Goal: Transaction & Acquisition: Purchase product/service

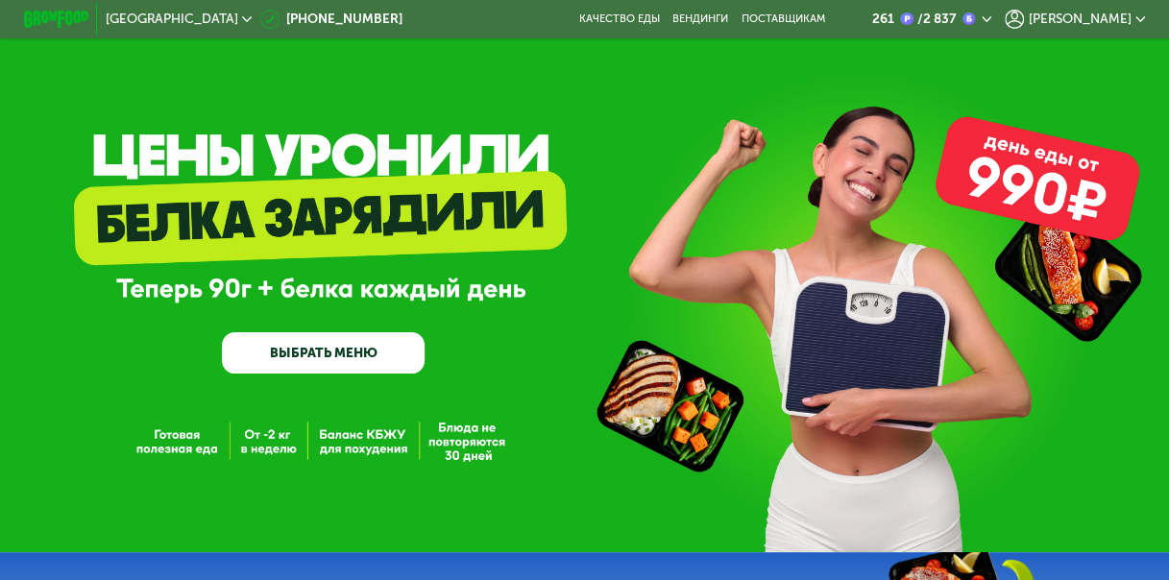
click at [1084, 15] on span "[PERSON_NAME]" at bounding box center [1079, 18] width 103 height 13
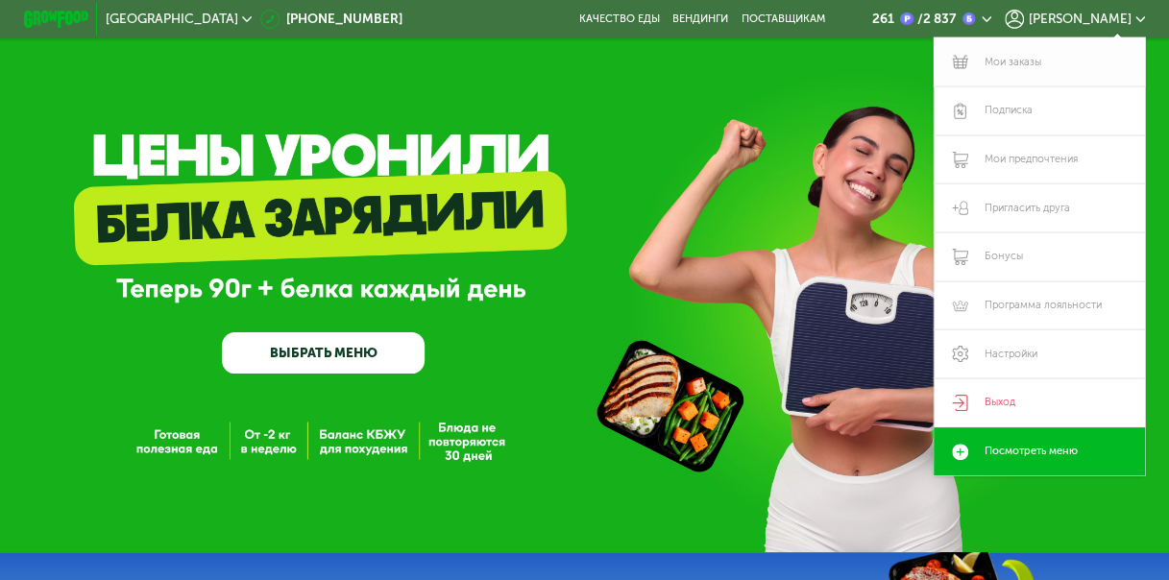
click at [1055, 59] on link "Мои заказы" at bounding box center [1038, 61] width 211 height 49
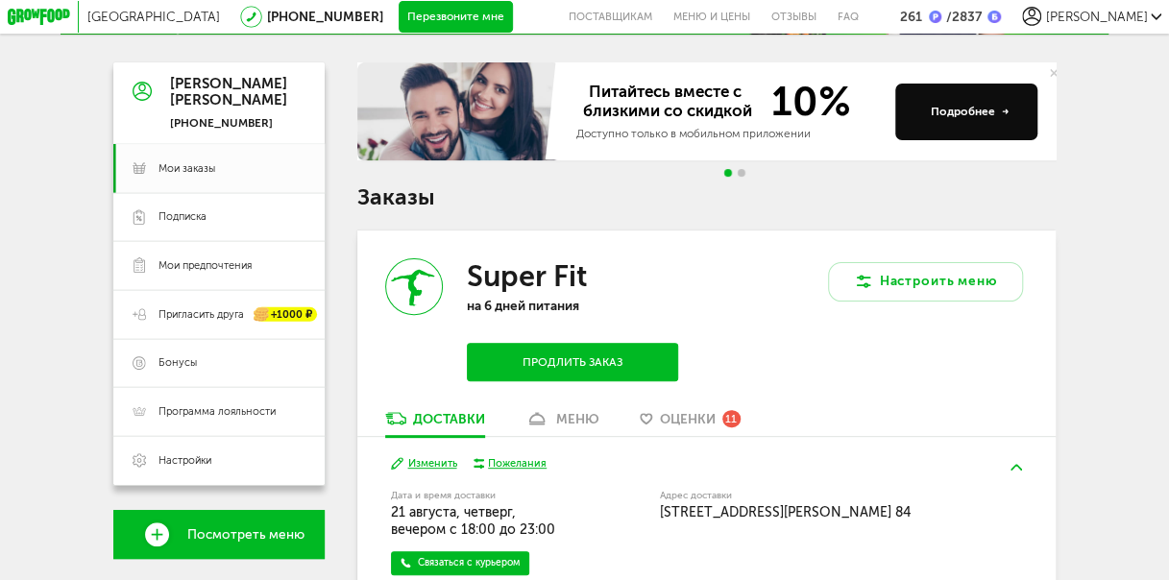
scroll to position [232, 0]
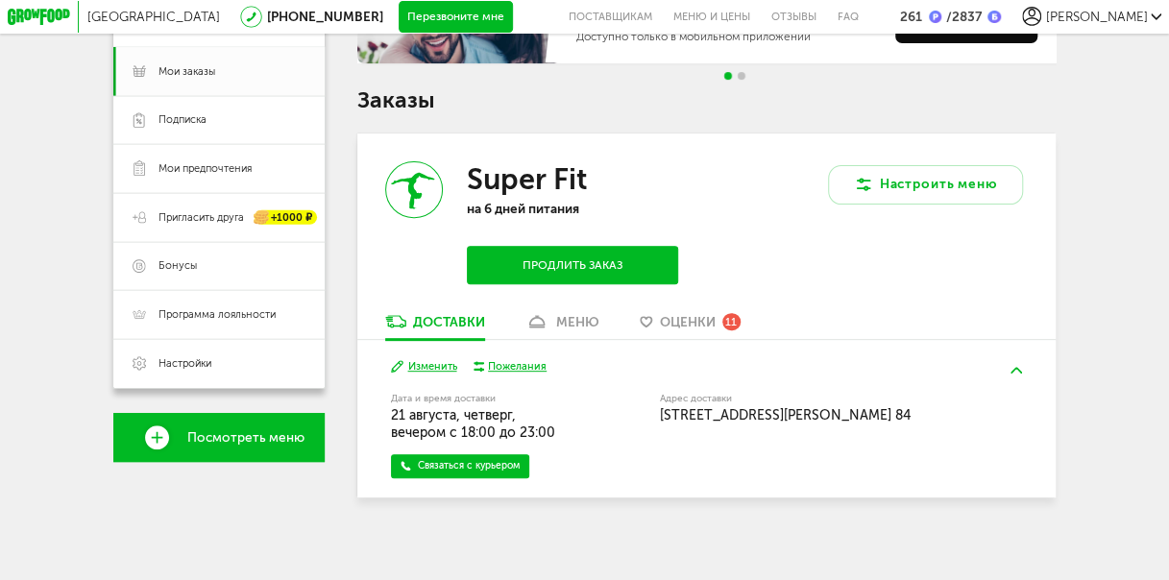
click at [586, 314] on div "меню" at bounding box center [577, 322] width 43 height 16
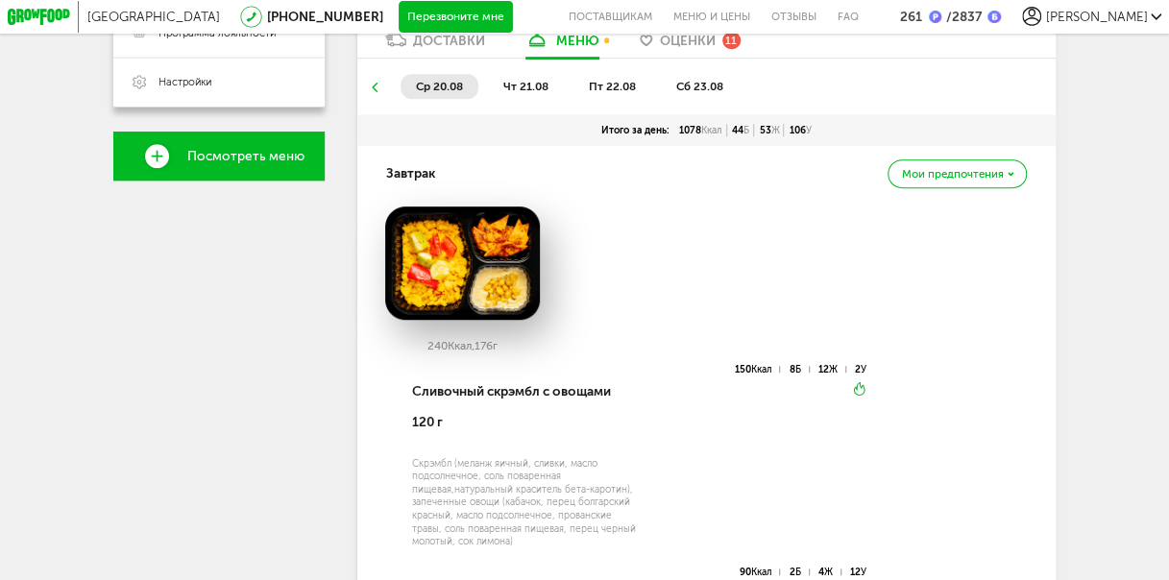
scroll to position [411, 0]
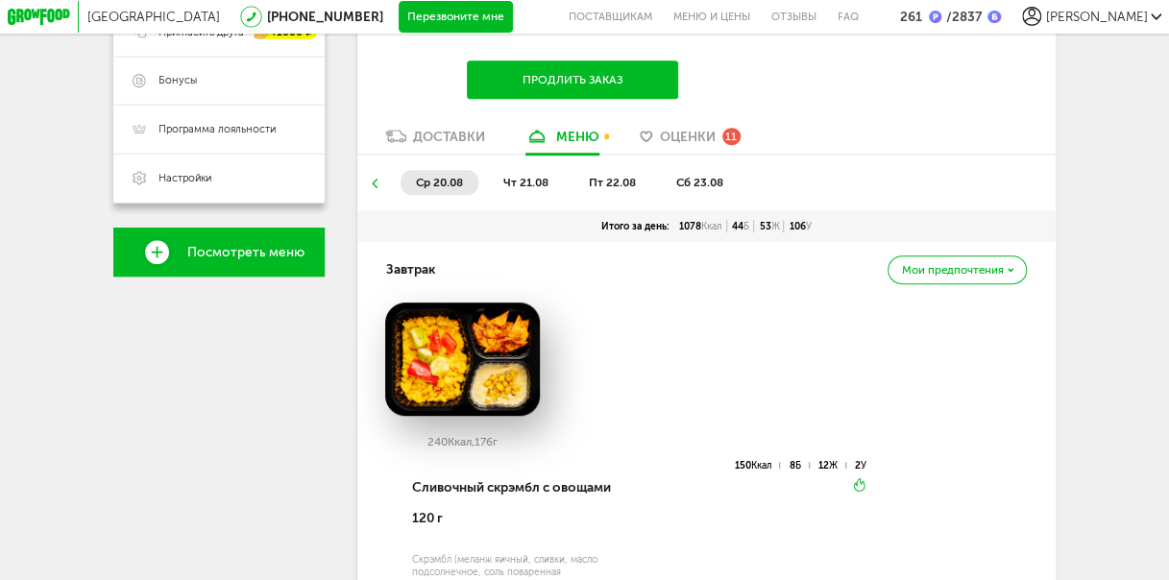
click at [534, 186] on span "чт 21.08" at bounding box center [525, 182] width 45 height 13
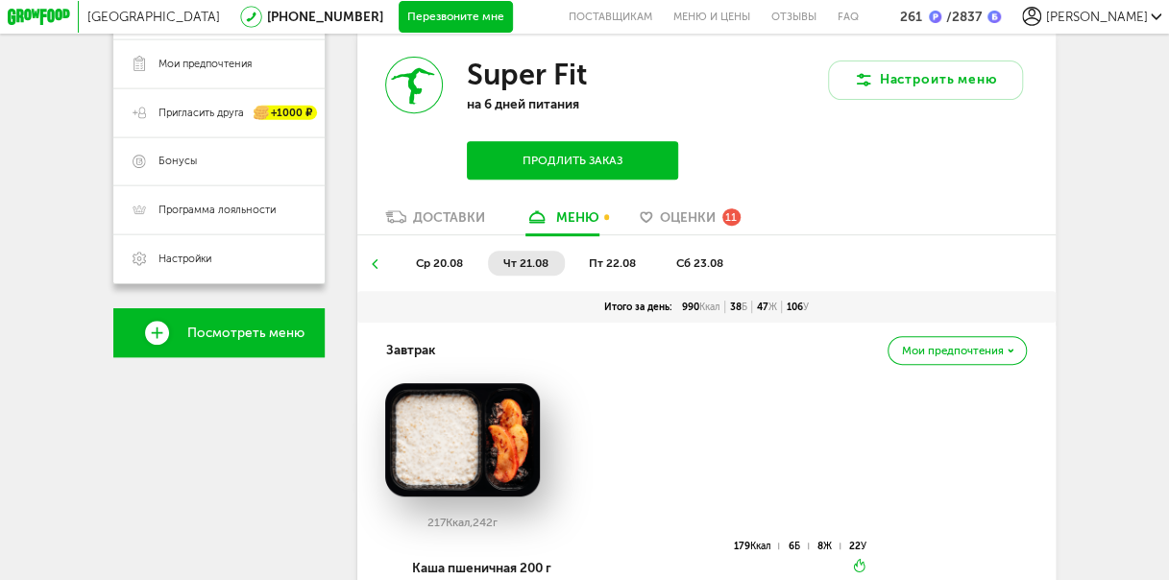
scroll to position [323, 0]
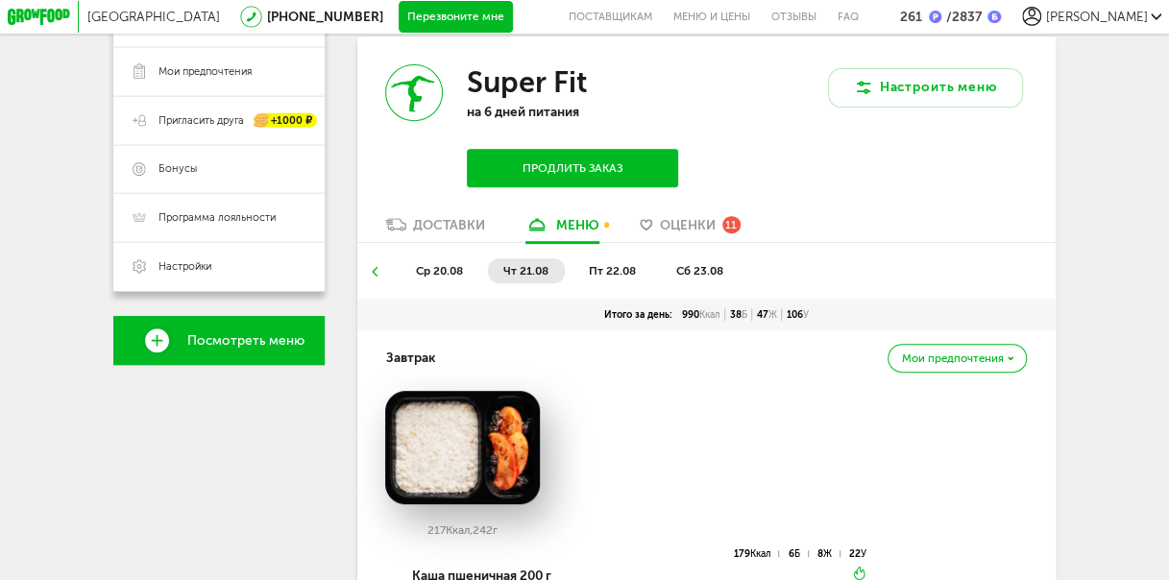
click at [620, 274] on span "пт 22.08" at bounding box center [612, 270] width 47 height 13
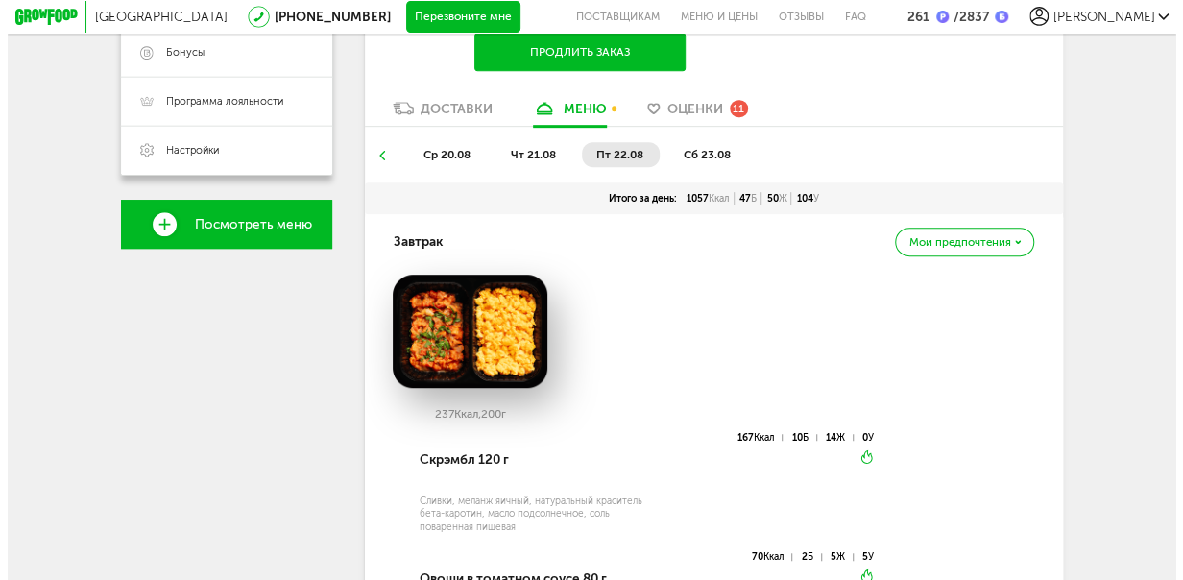
scroll to position [236, 0]
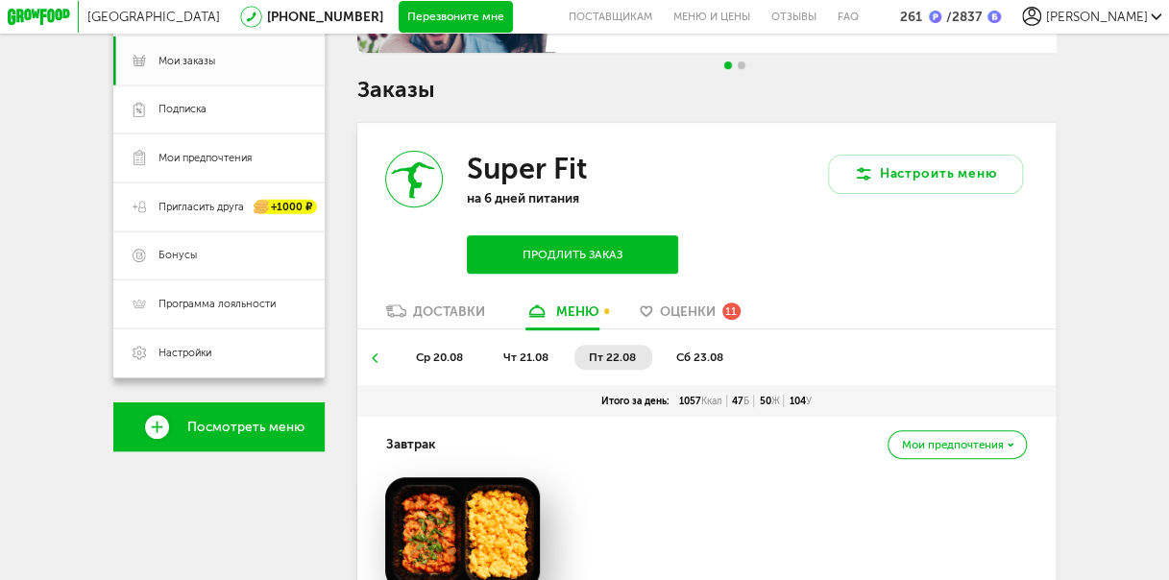
click at [596, 253] on button "Продлить заказ" at bounding box center [572, 254] width 211 height 38
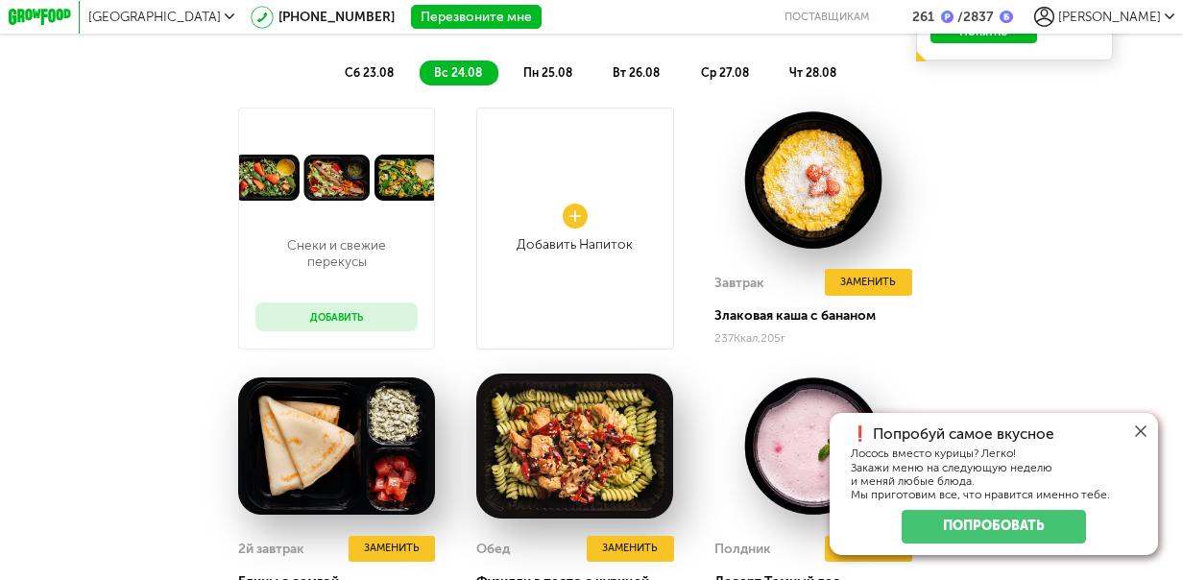
scroll to position [1199, 0]
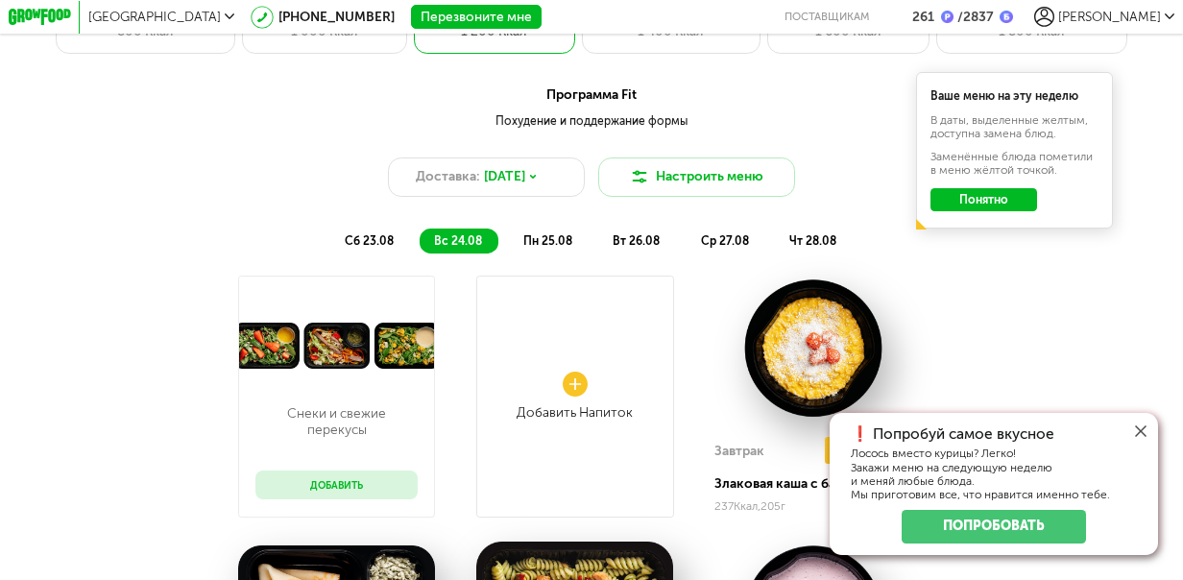
click at [1141, 428] on icon at bounding box center [1141, 431] width 12 height 12
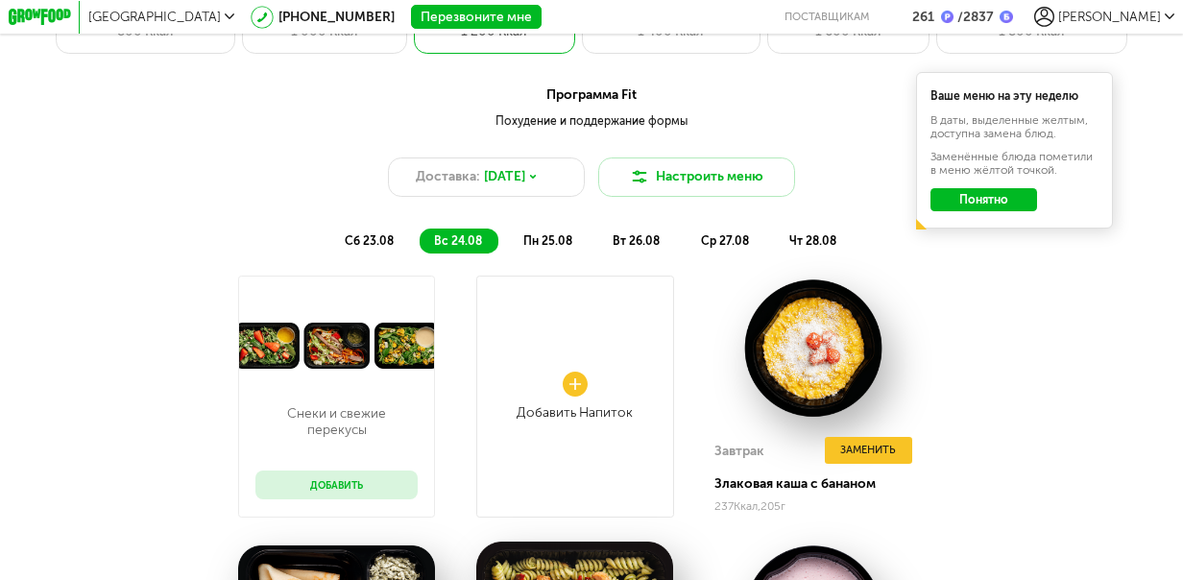
click at [991, 194] on button "Понятно" at bounding box center [984, 199] width 107 height 23
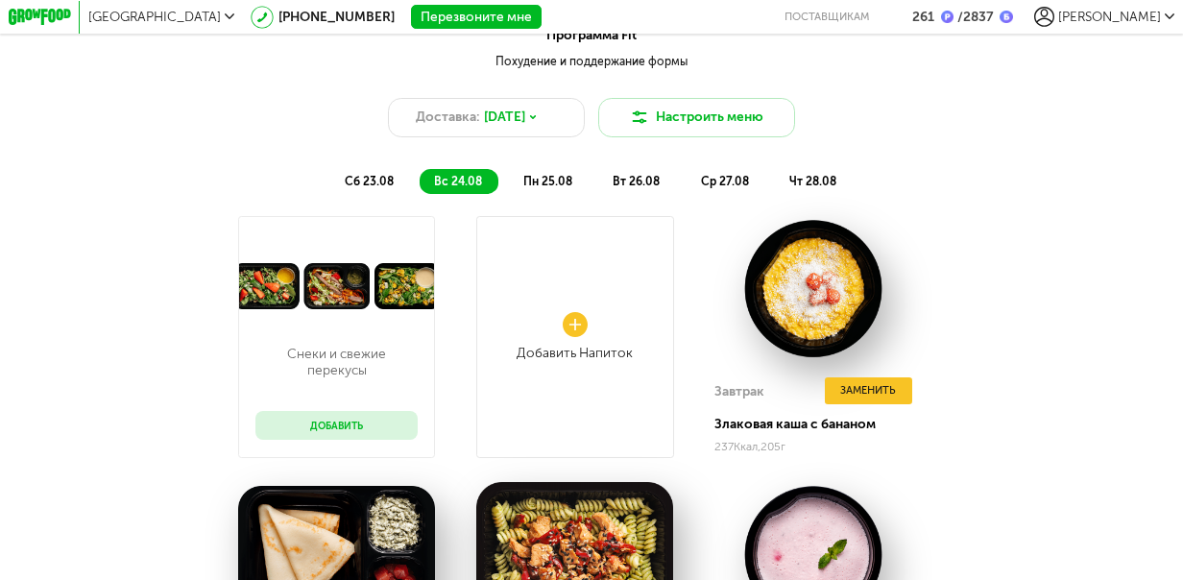
scroll to position [1295, 0]
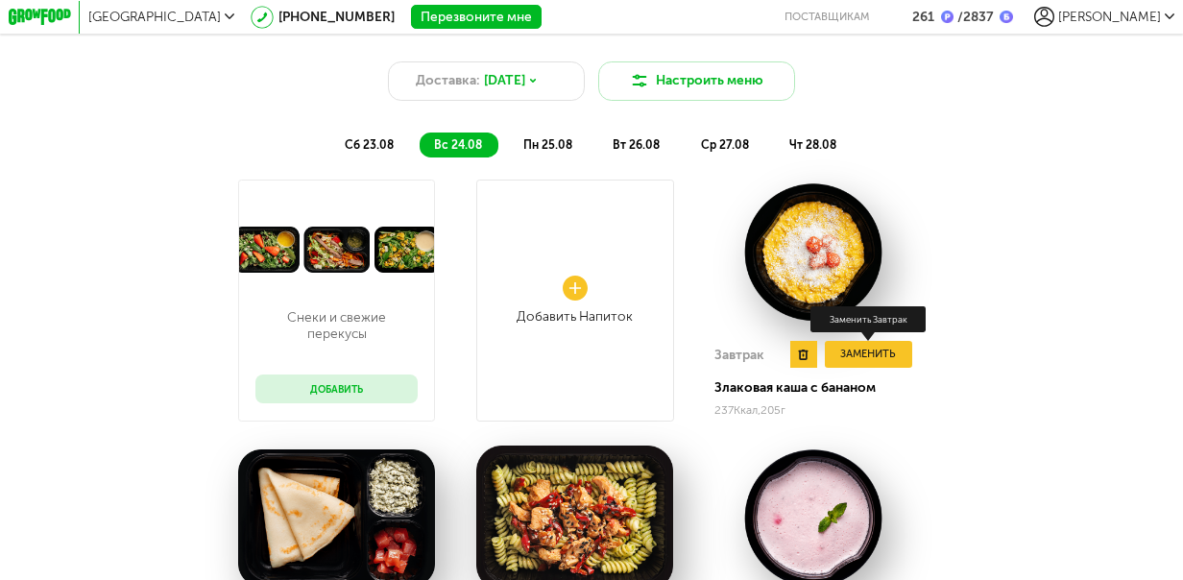
click at [883, 348] on button "Заменить" at bounding box center [868, 354] width 87 height 27
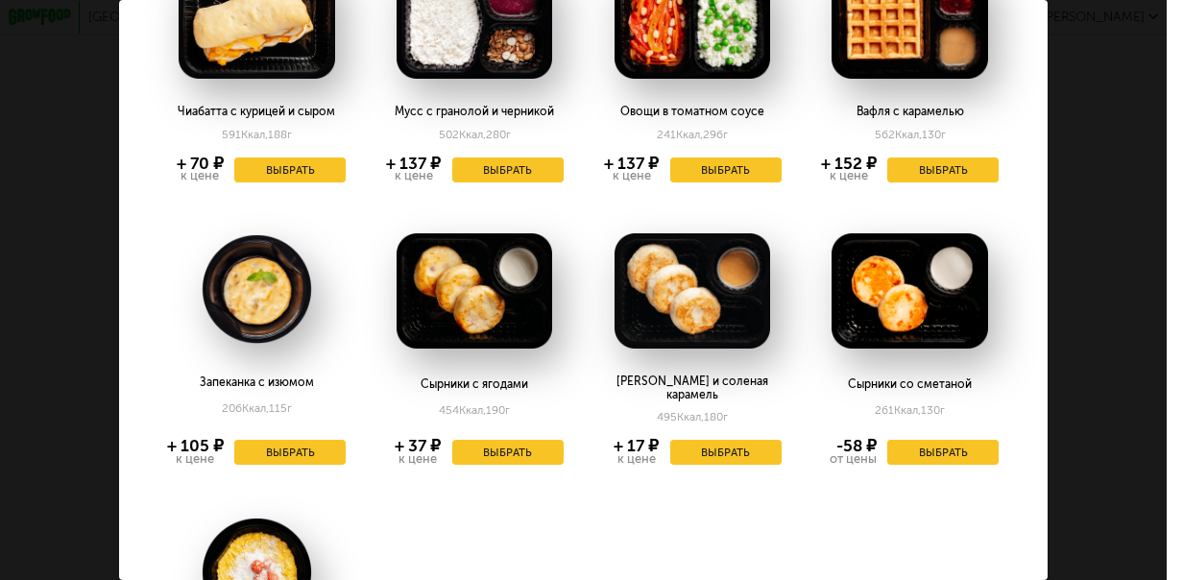
scroll to position [672, 0]
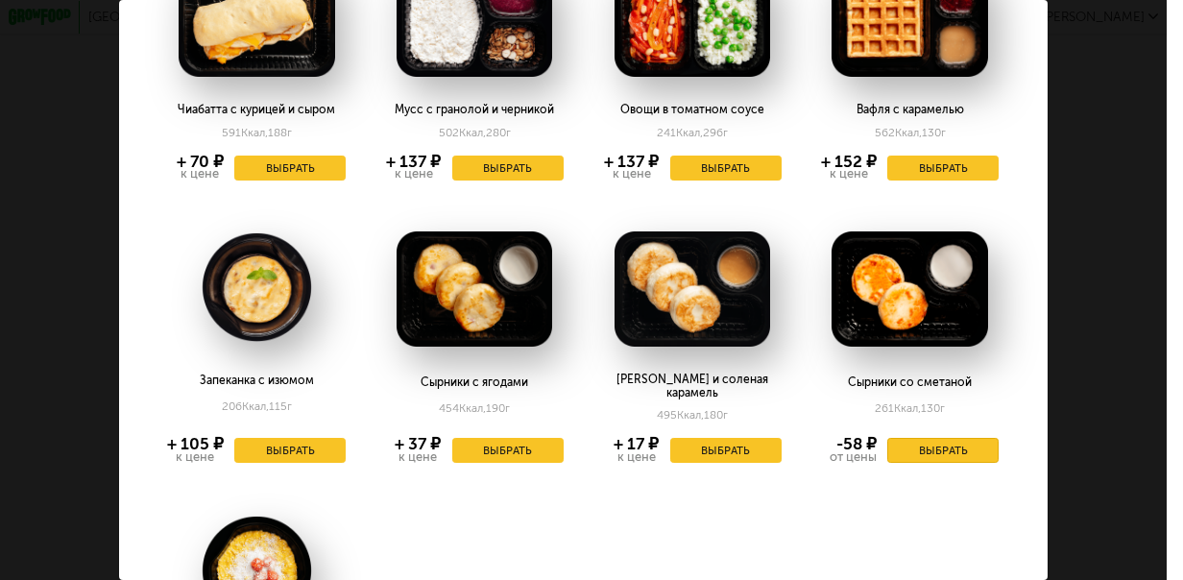
click at [948, 438] on button "Выбрать" at bounding box center [942, 450] width 111 height 25
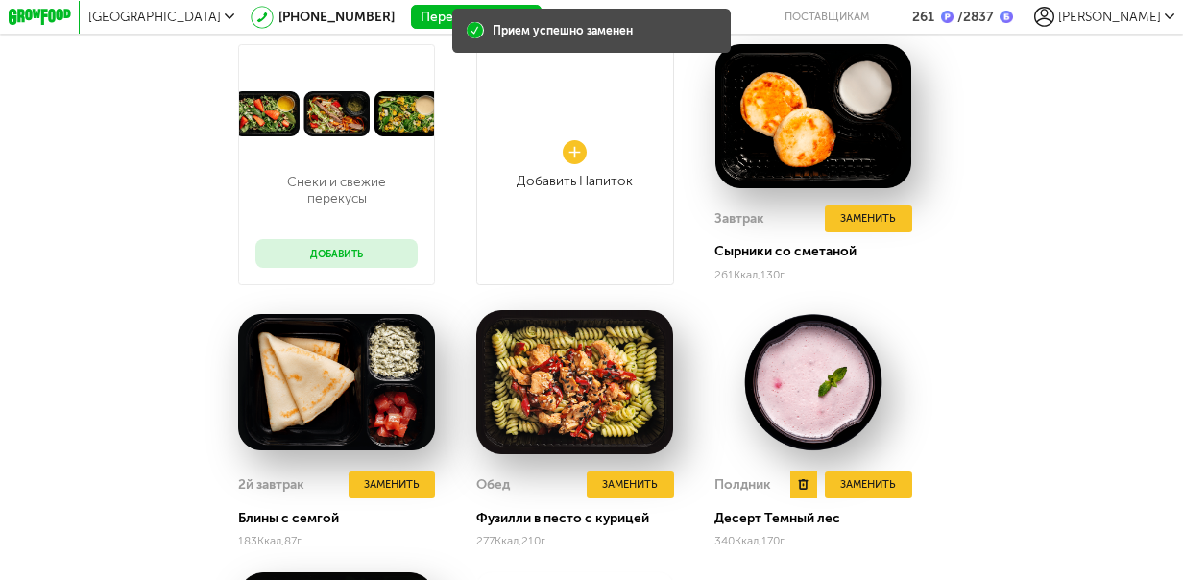
scroll to position [1487, 0]
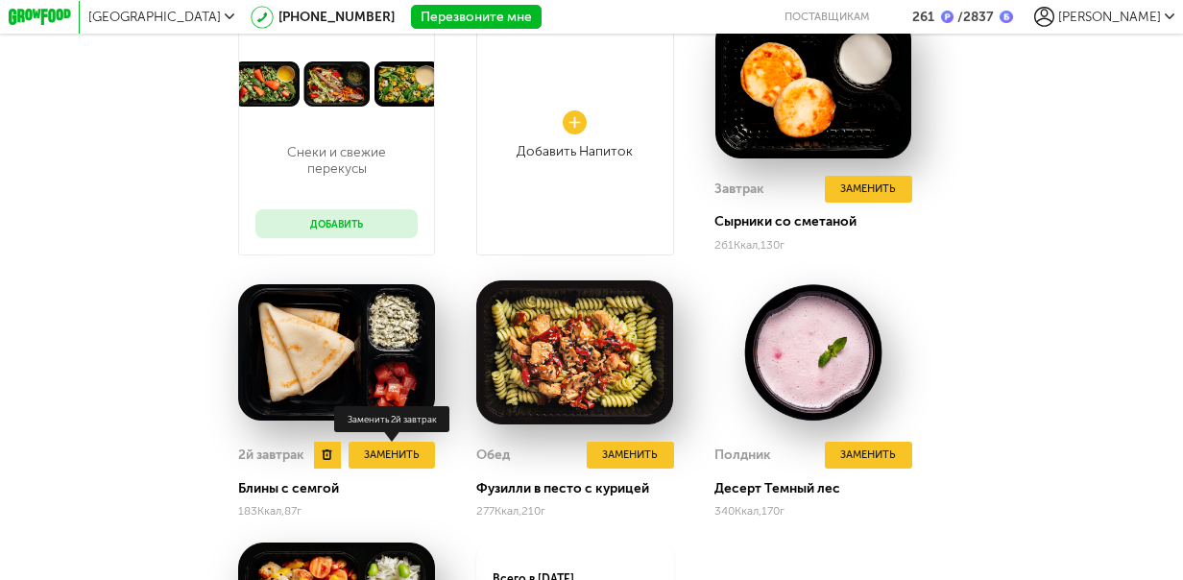
click at [395, 448] on button "Заменить" at bounding box center [392, 455] width 87 height 27
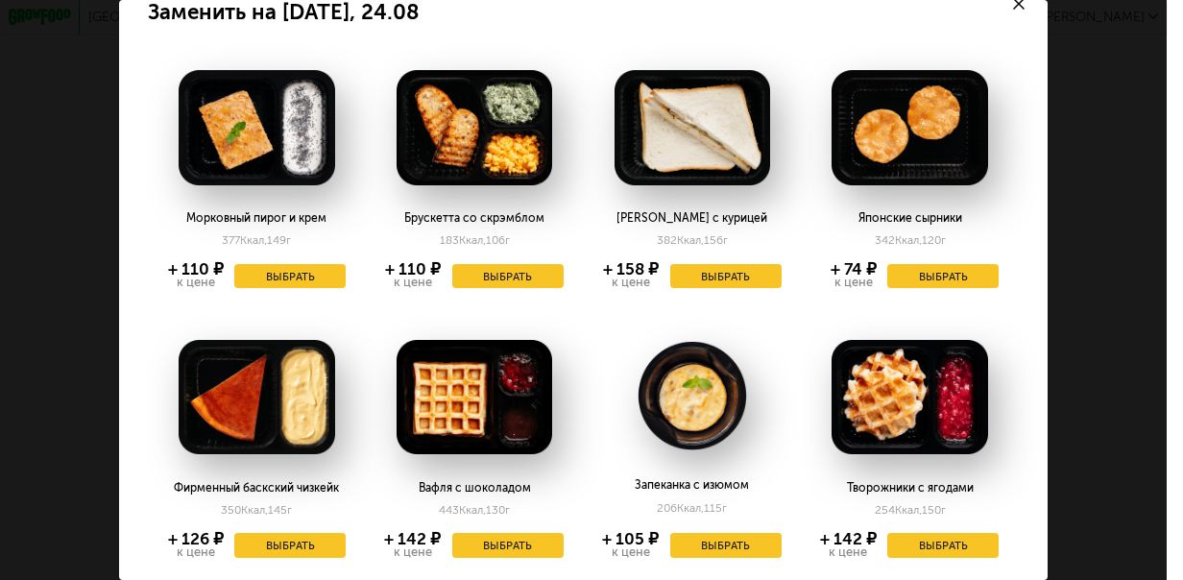
scroll to position [0, 0]
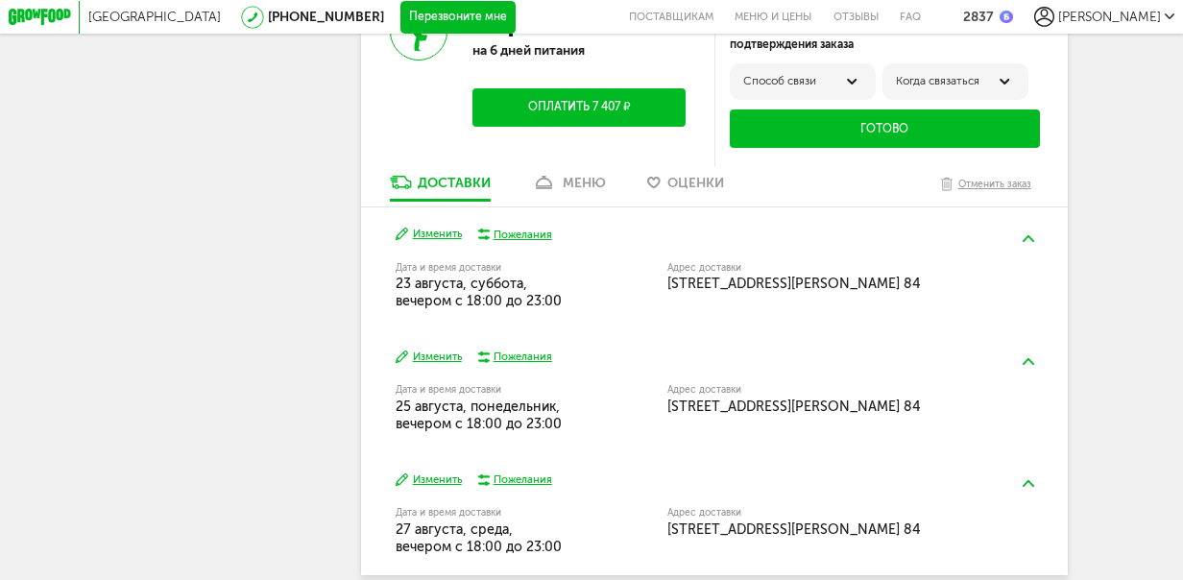
scroll to position [2911, 0]
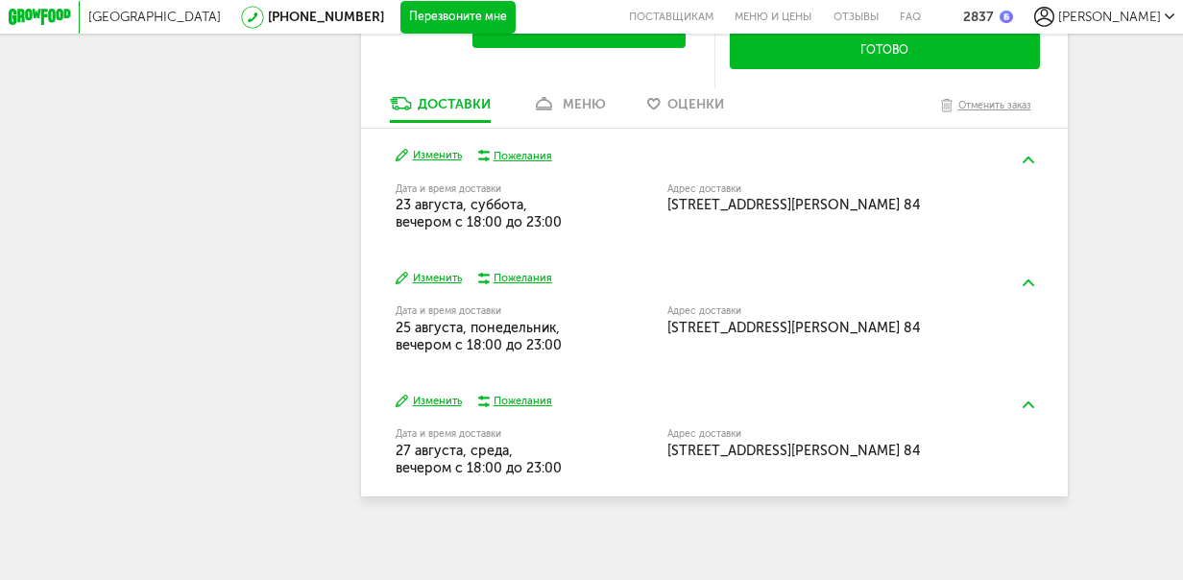
click at [580, 101] on div "меню" at bounding box center [584, 104] width 43 height 16
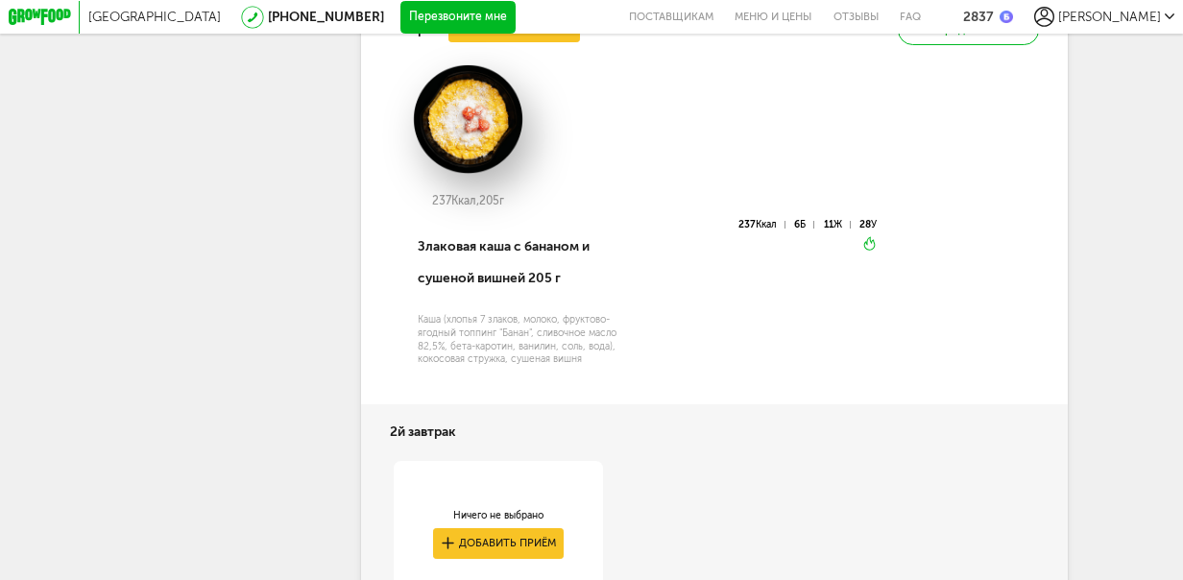
scroll to position [3544, 0]
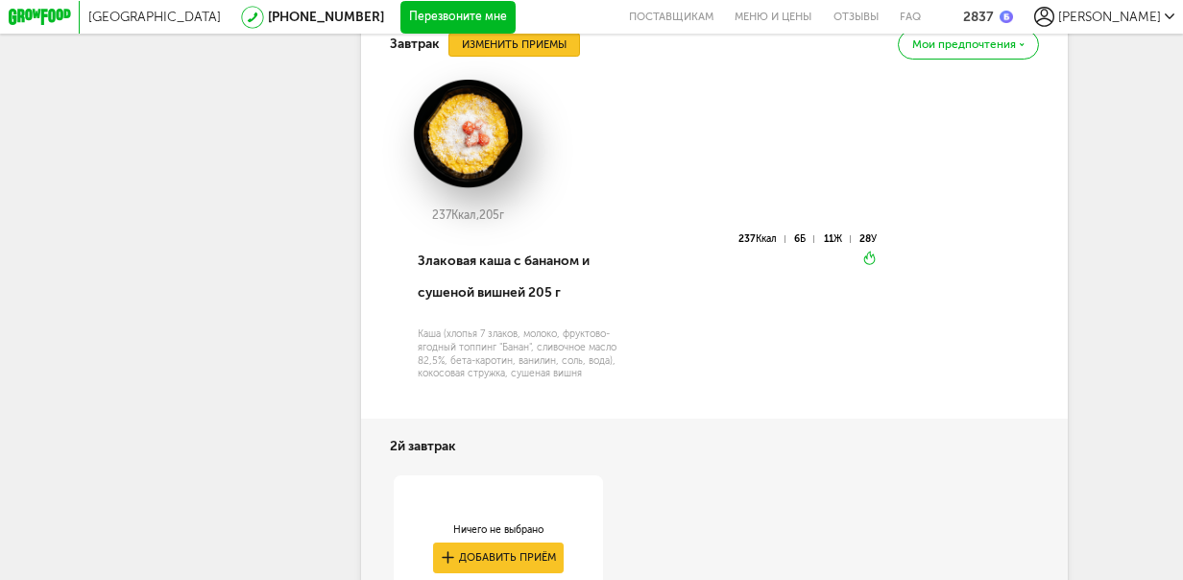
click at [536, 51] on button "Изменить приемы" at bounding box center [514, 45] width 132 height 25
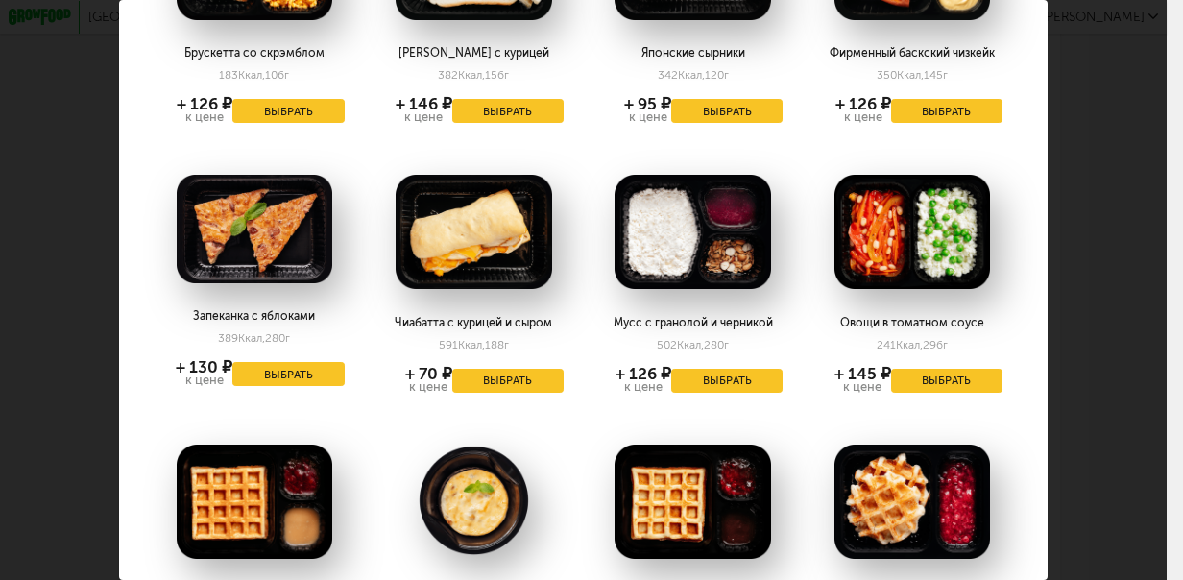
scroll to position [576, 0]
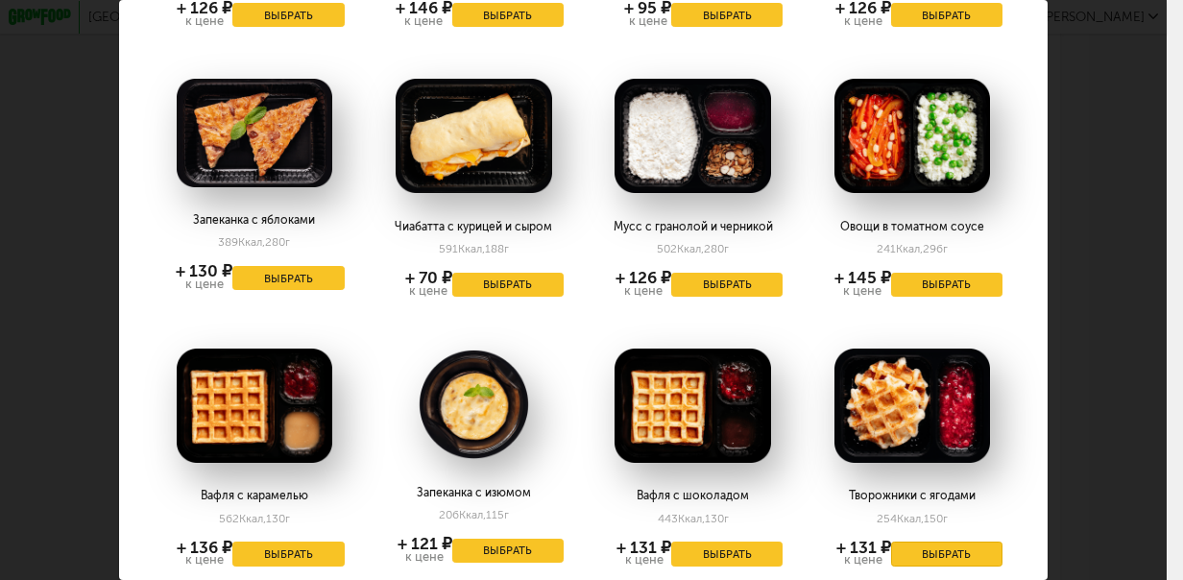
click at [955, 557] on button "Выбрать" at bounding box center [946, 554] width 111 height 25
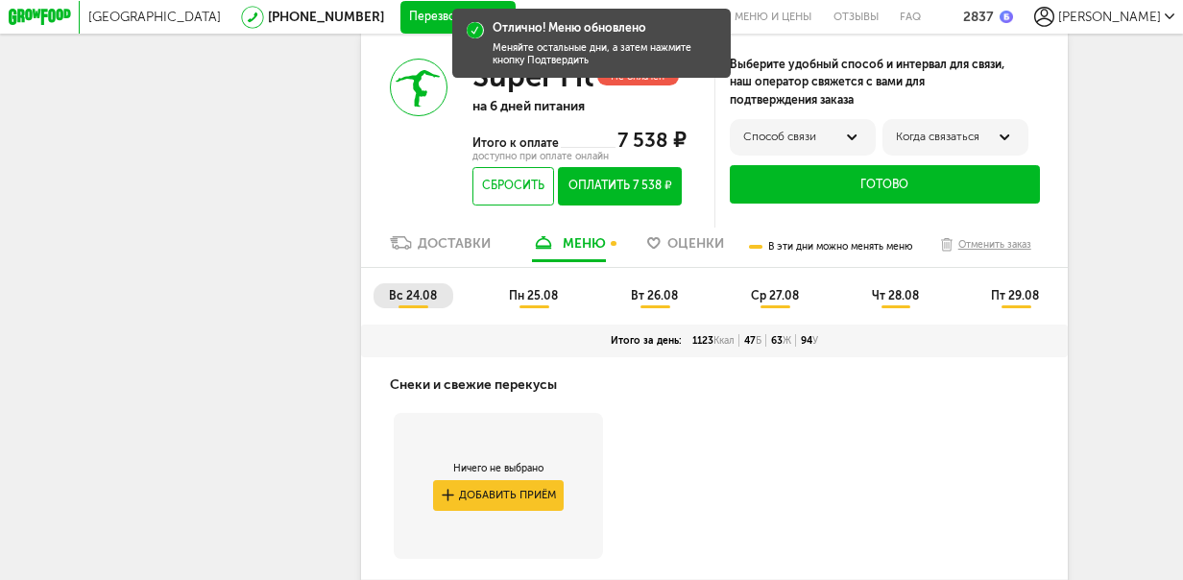
scroll to position [2775, 0]
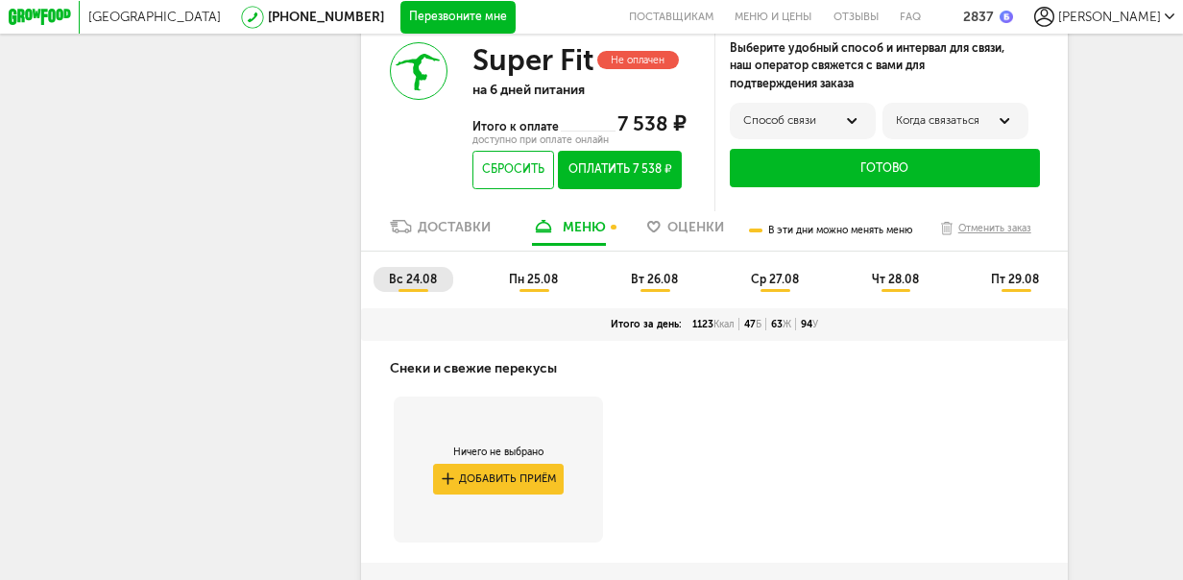
click at [533, 286] on span "пн 25.08" at bounding box center [533, 279] width 49 height 13
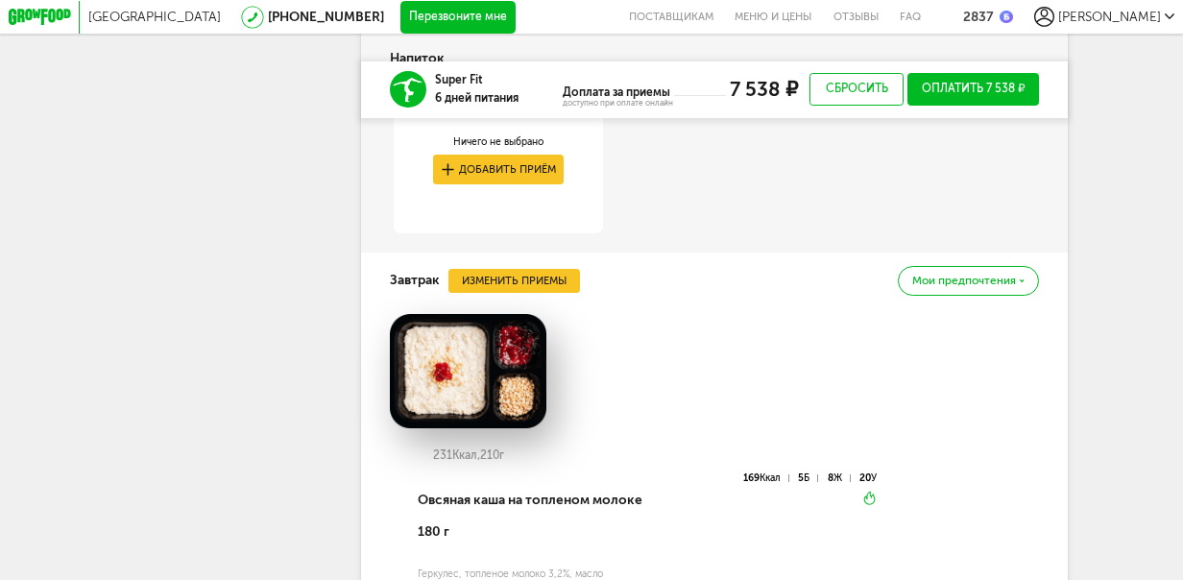
scroll to position [3352, 0]
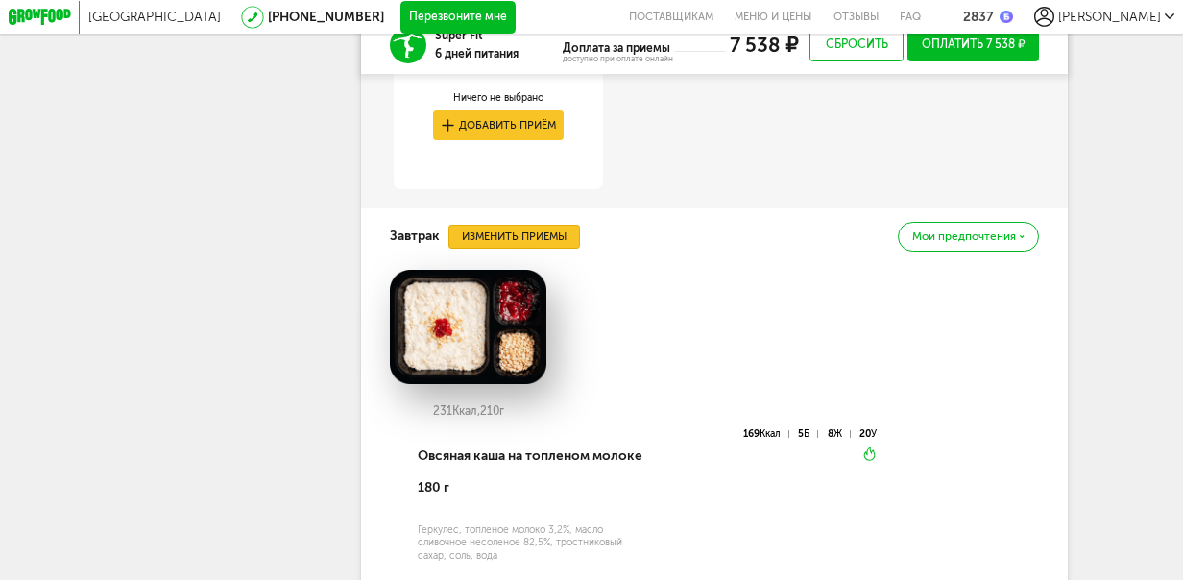
click at [535, 250] on button "Изменить приемы" at bounding box center [514, 237] width 132 height 25
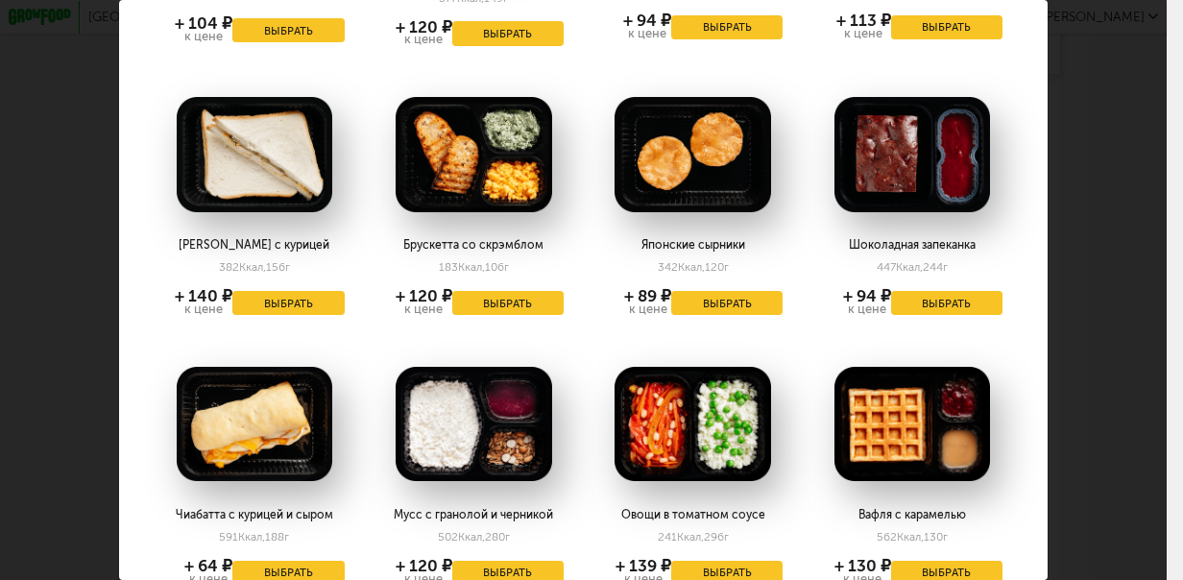
scroll to position [0, 0]
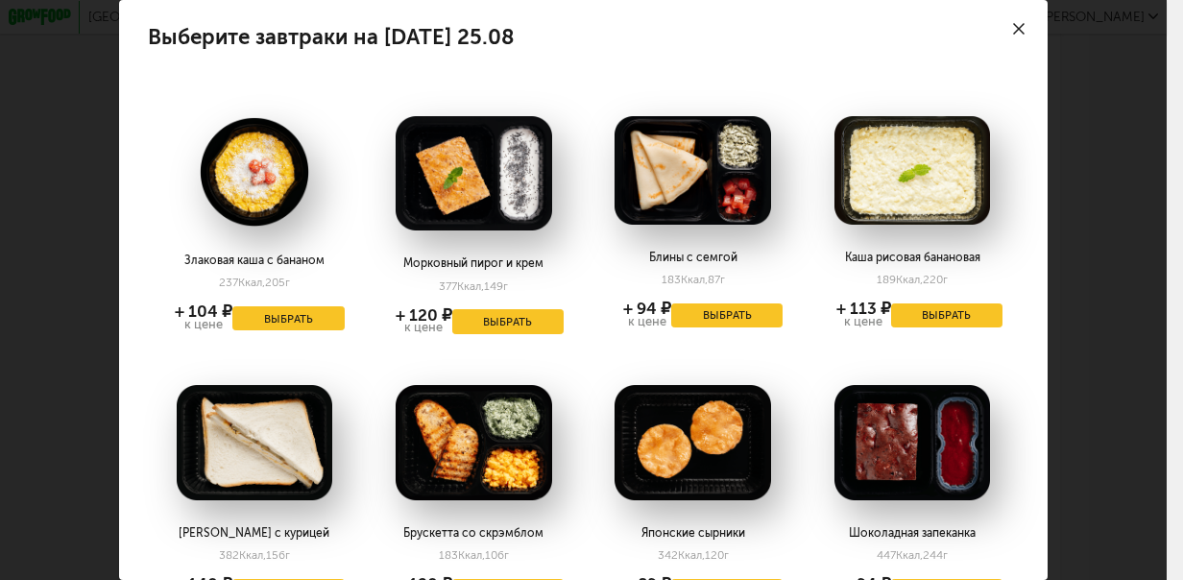
scroll to position [2911, 0]
click at [1025, 30] on div at bounding box center [1019, 29] width 58 height 58
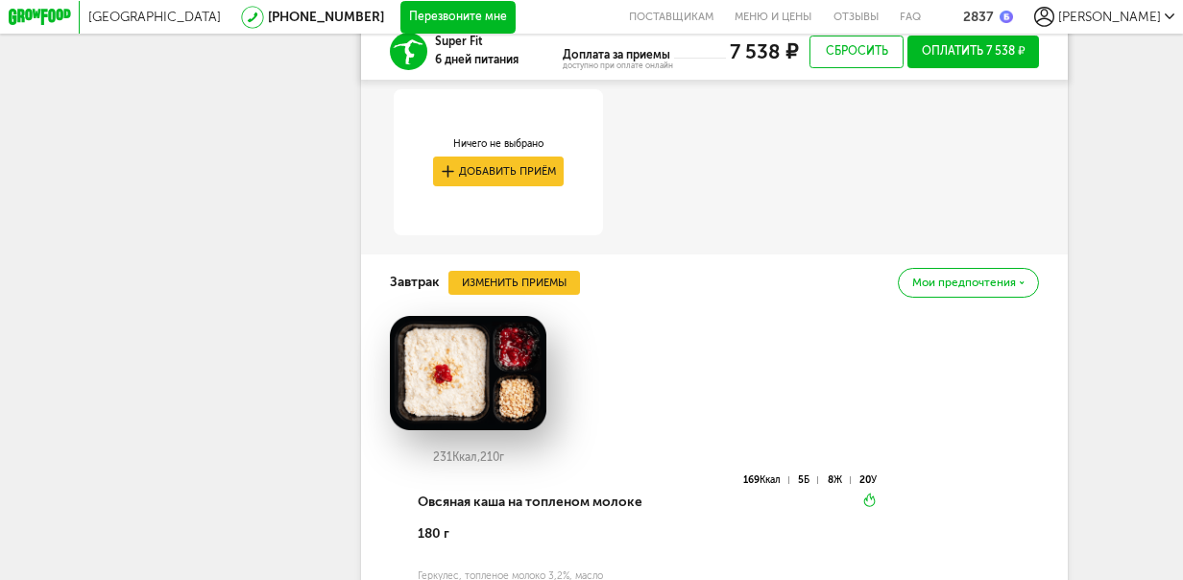
scroll to position [3402, 0]
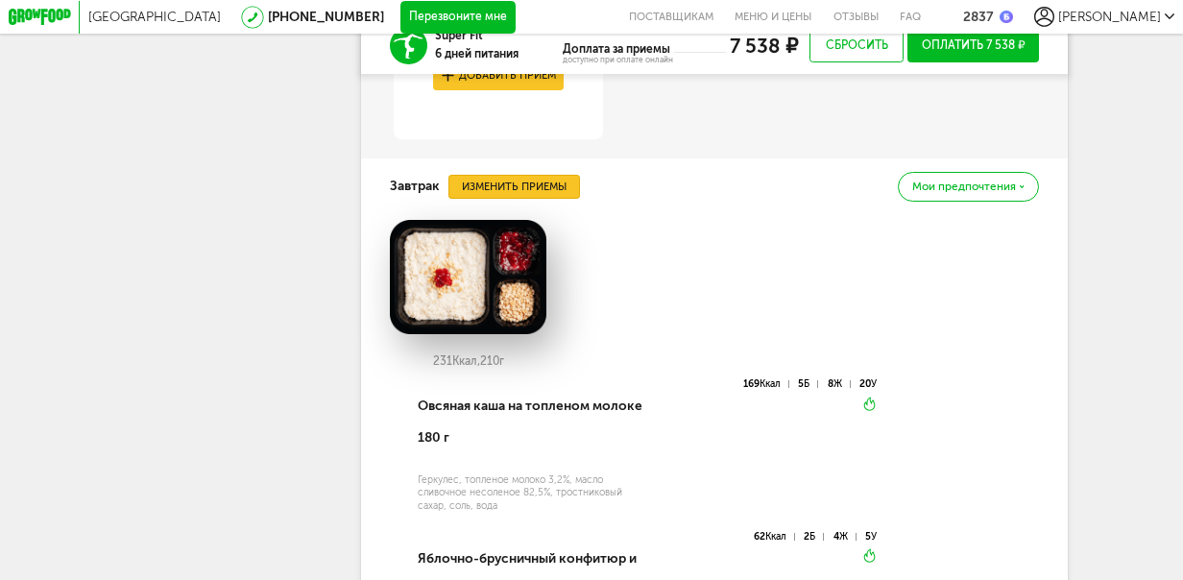
click at [519, 200] on button "Изменить приемы" at bounding box center [514, 187] width 132 height 25
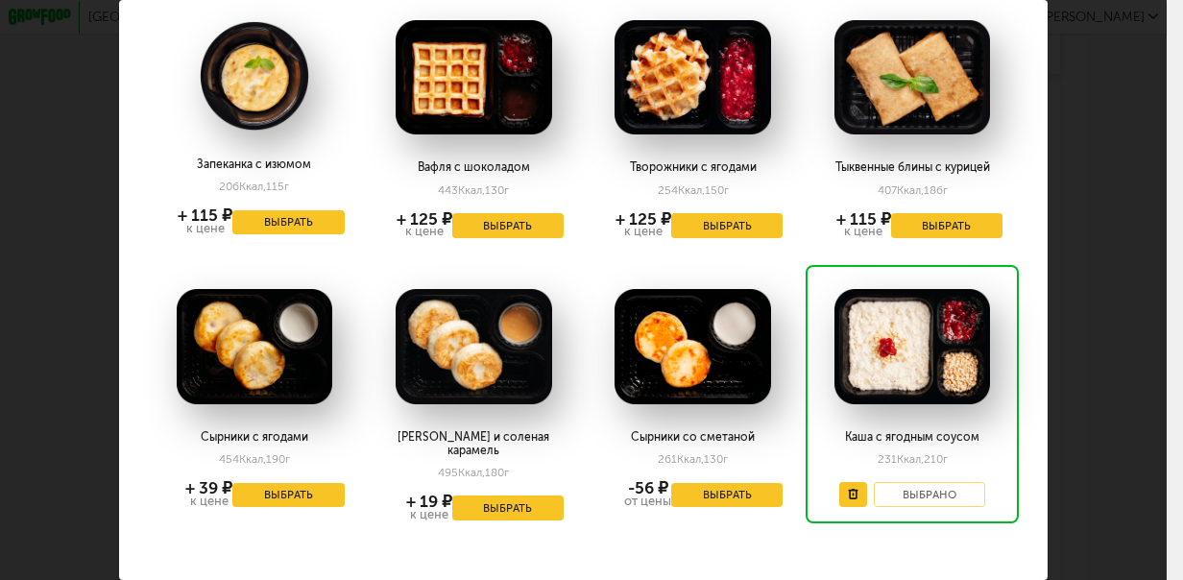
scroll to position [941, 0]
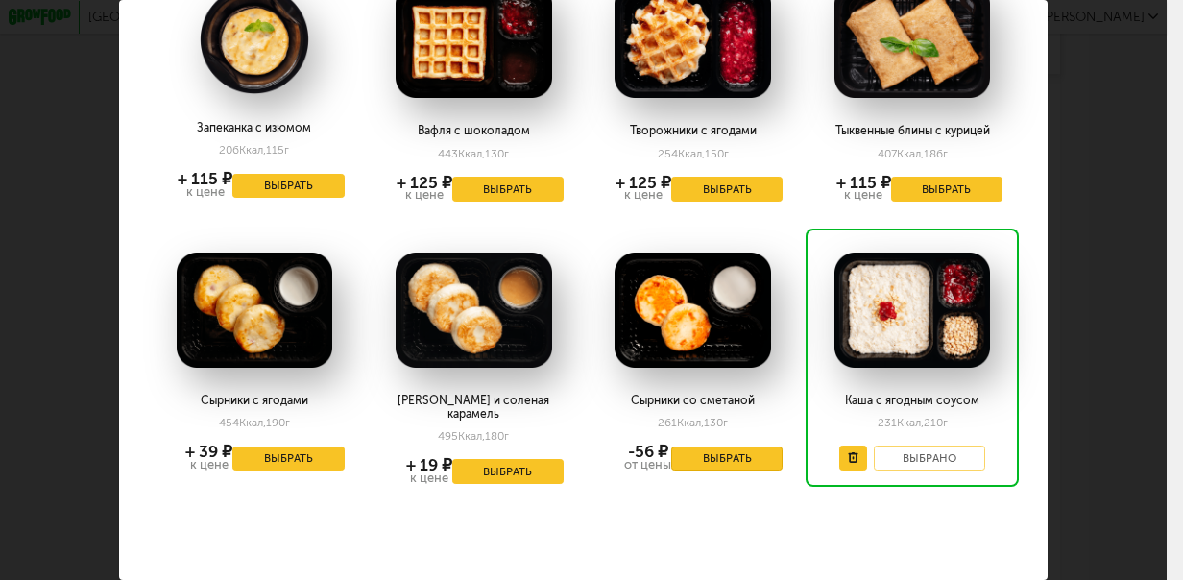
click at [718, 465] on button "Выбрать" at bounding box center [726, 459] width 111 height 25
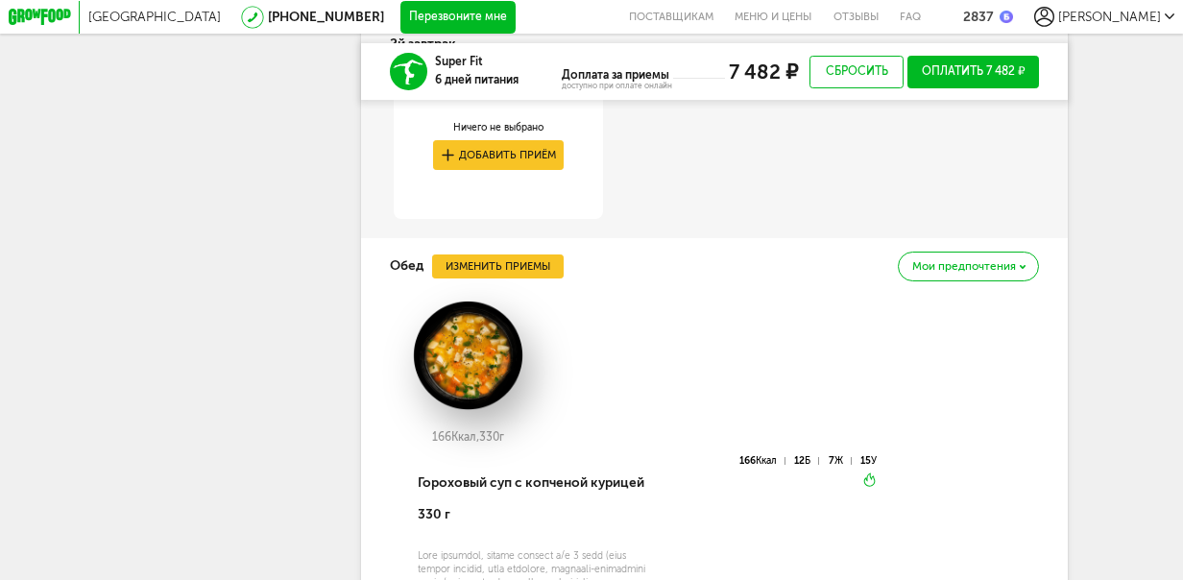
scroll to position [3978, 0]
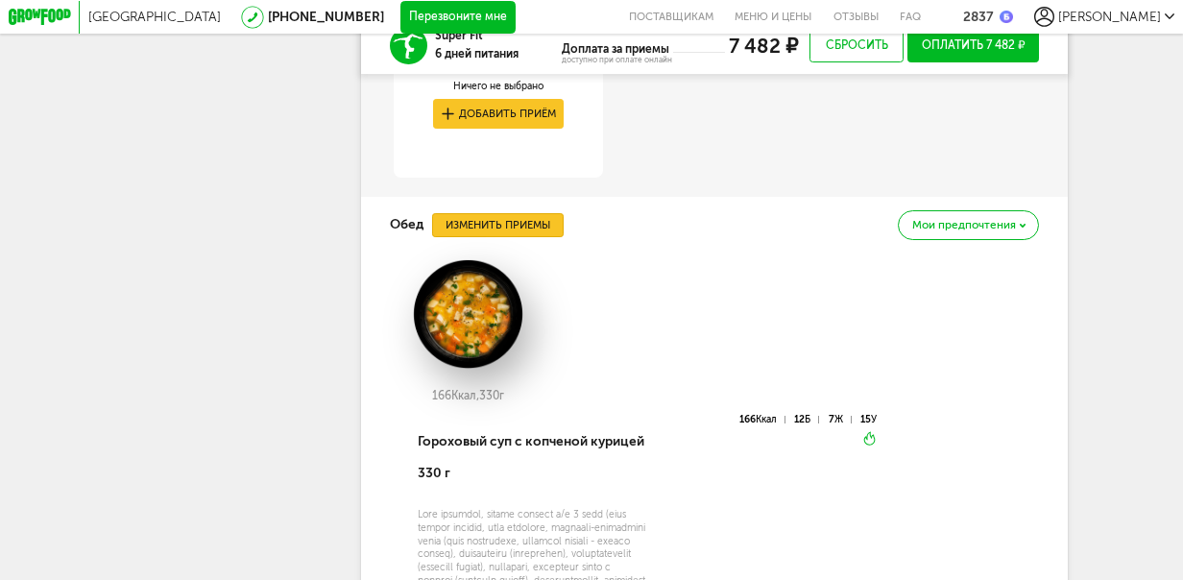
click at [499, 236] on button "Изменить приемы" at bounding box center [498, 225] width 132 height 25
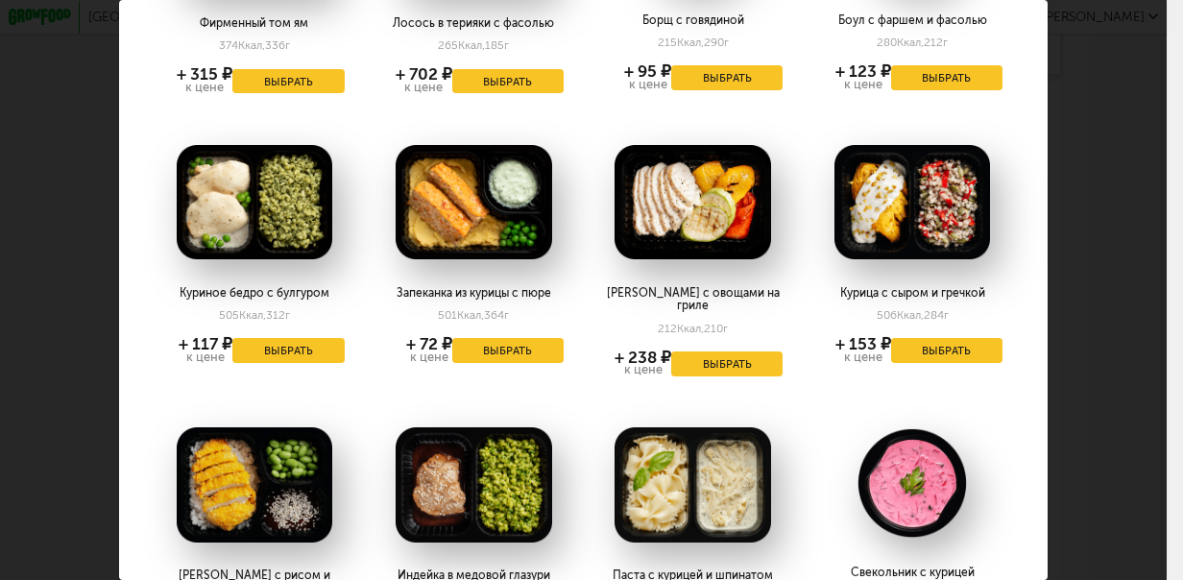
scroll to position [1056, 0]
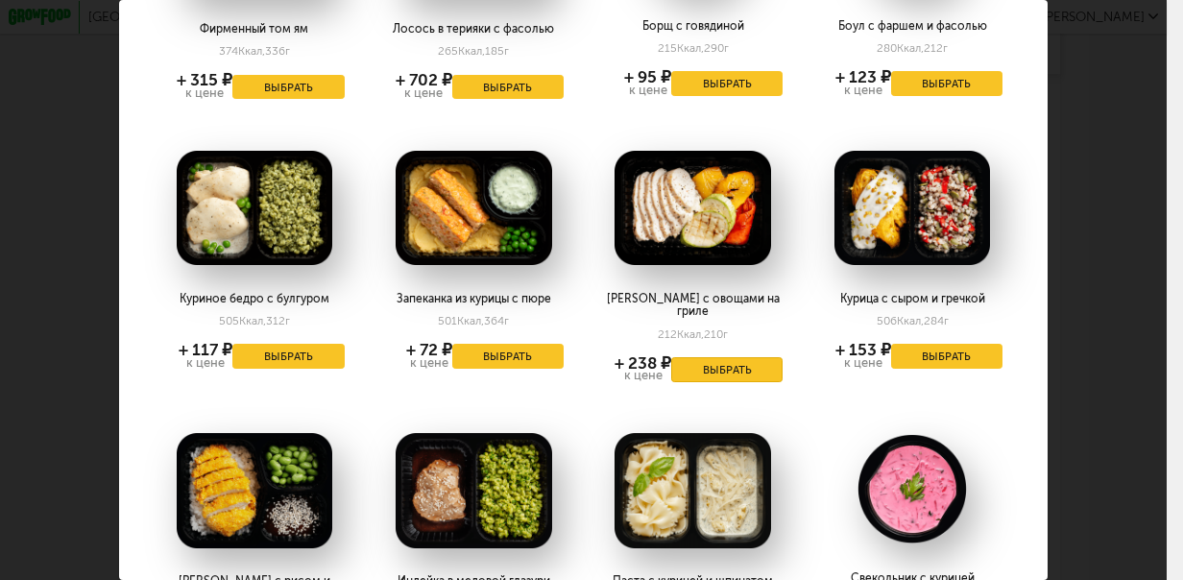
click at [722, 357] on button "Выбрать" at bounding box center [726, 369] width 111 height 25
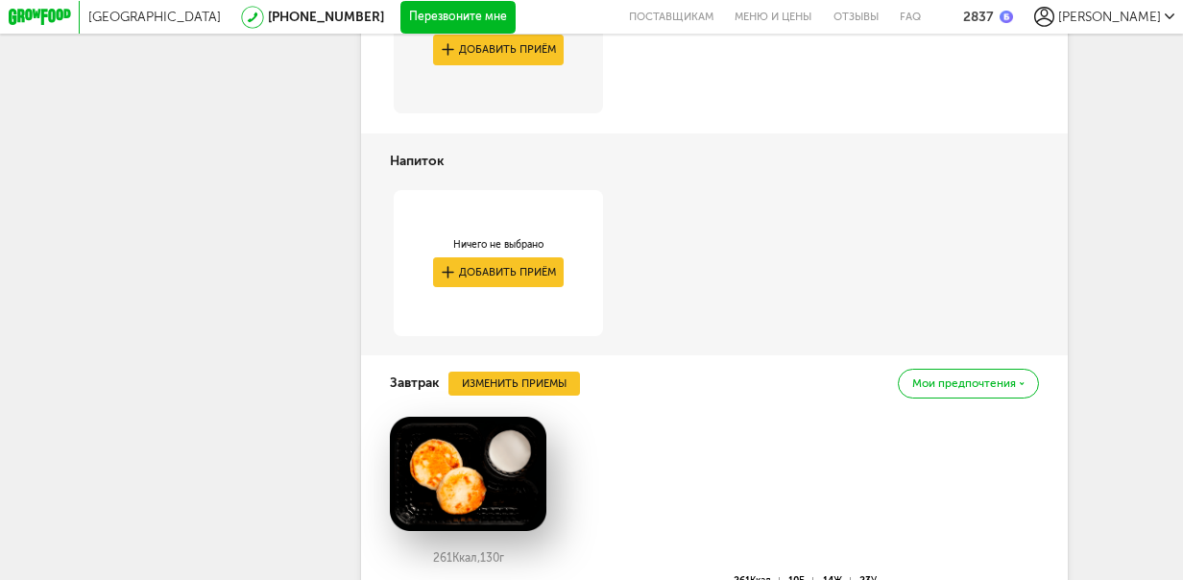
scroll to position [2917, 0]
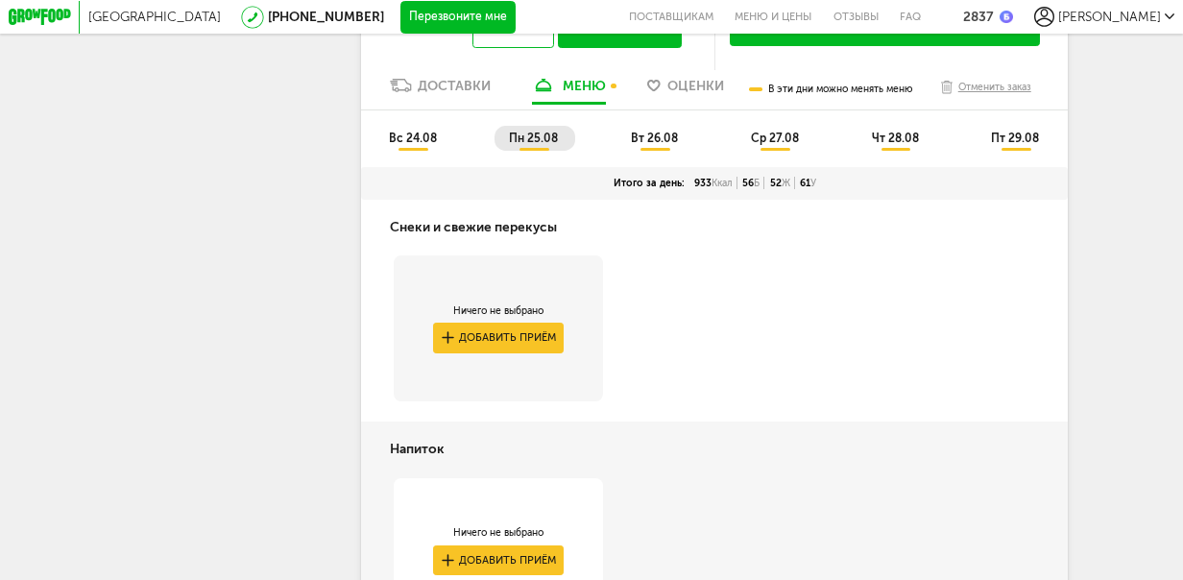
click at [653, 145] on span "вт 26.08" at bounding box center [654, 138] width 47 height 13
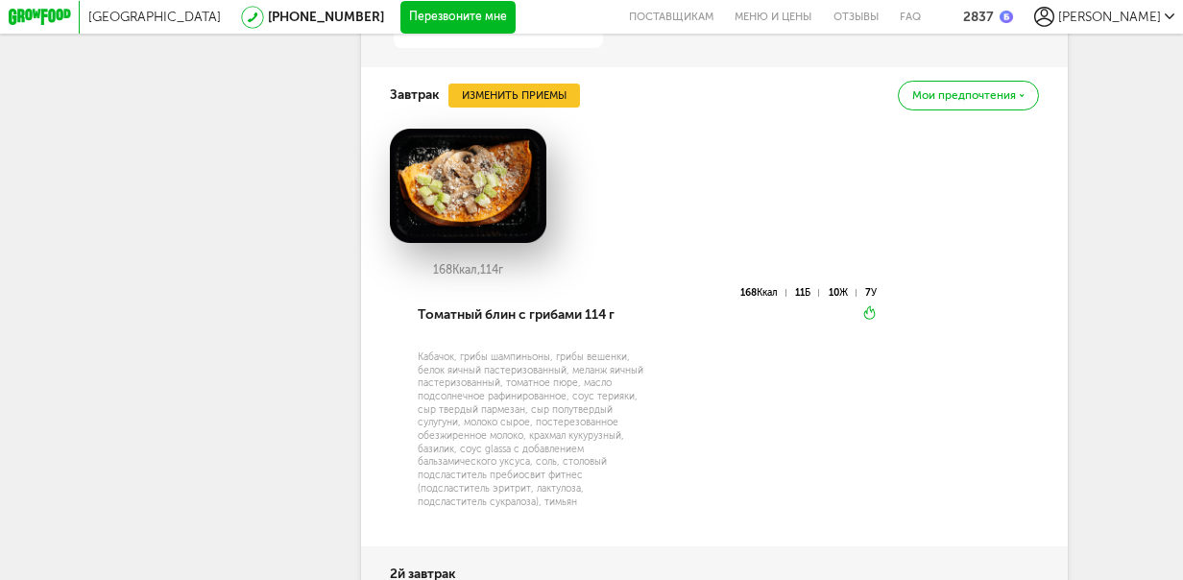
scroll to position [3205, 0]
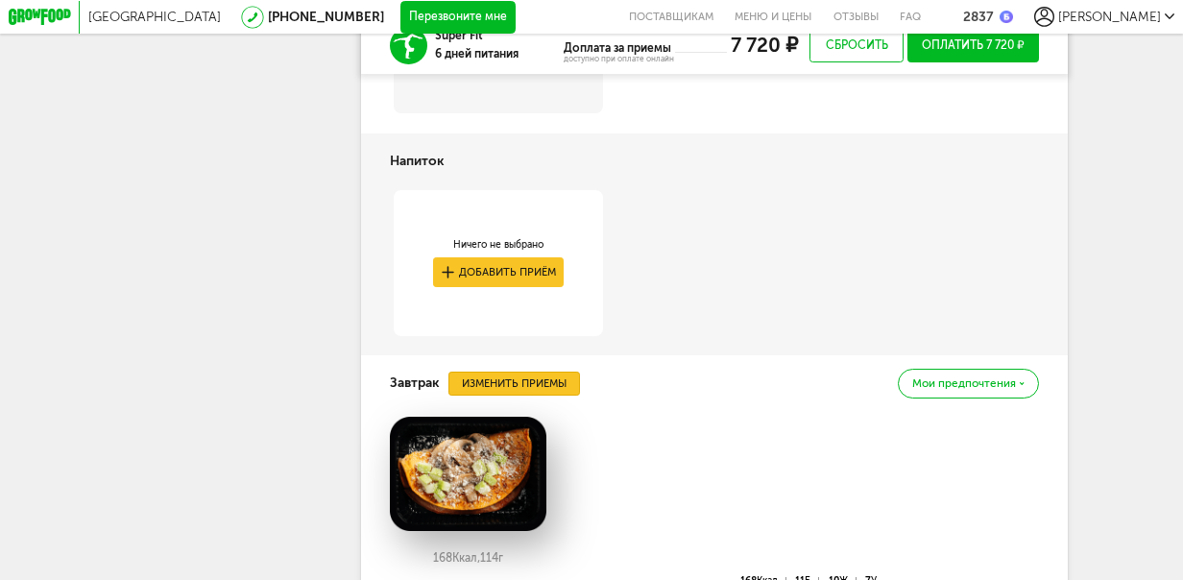
click at [511, 397] on button "Изменить приемы" at bounding box center [514, 384] width 132 height 25
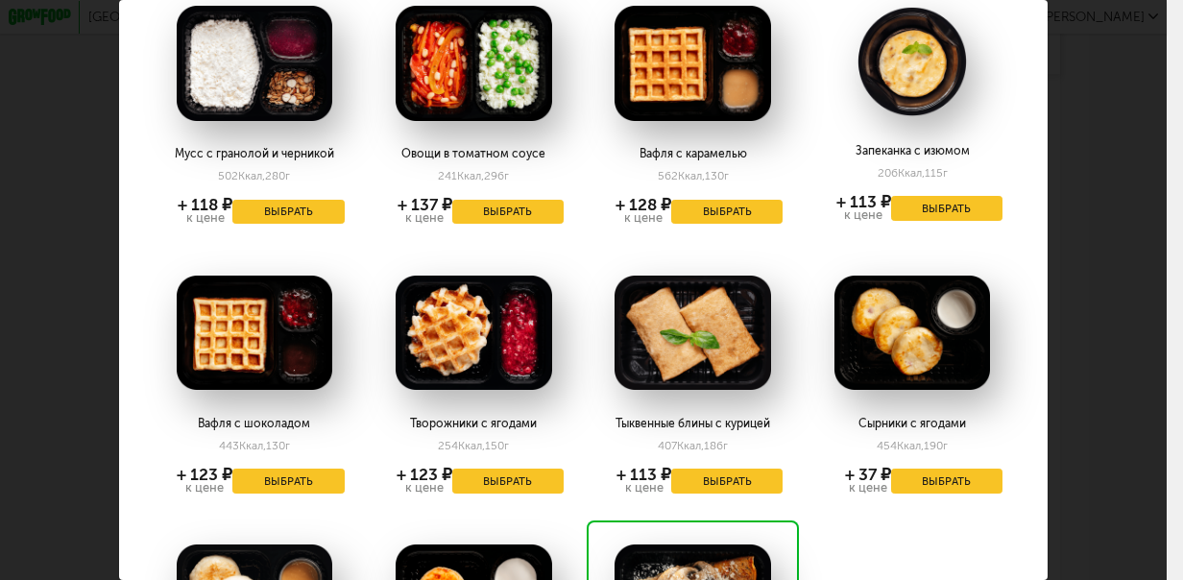
scroll to position [672, 0]
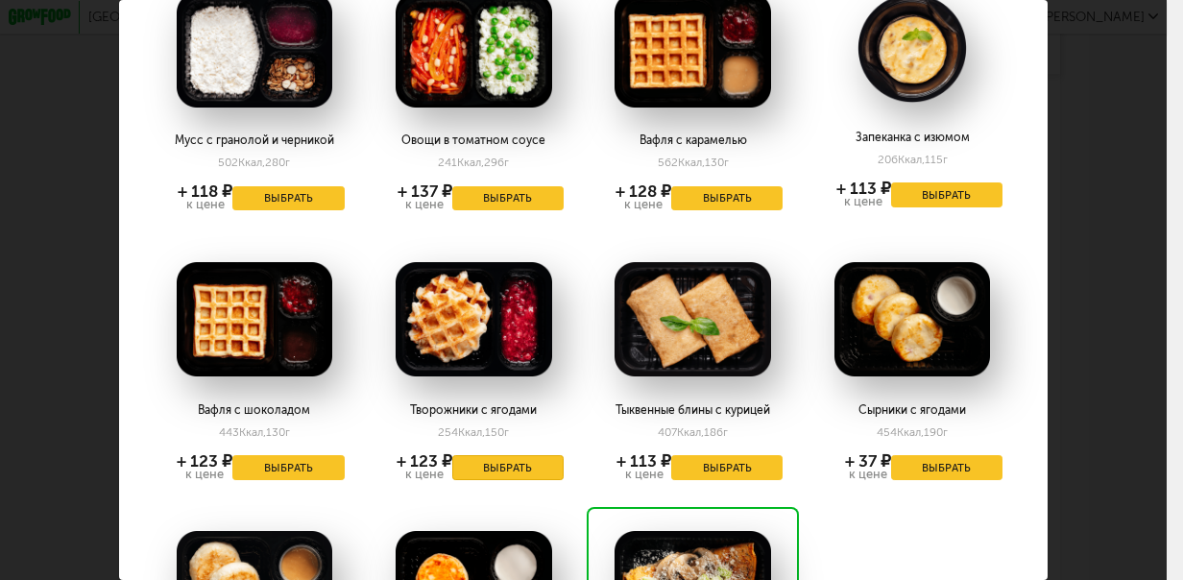
click at [510, 459] on button "Выбрать" at bounding box center [507, 467] width 111 height 25
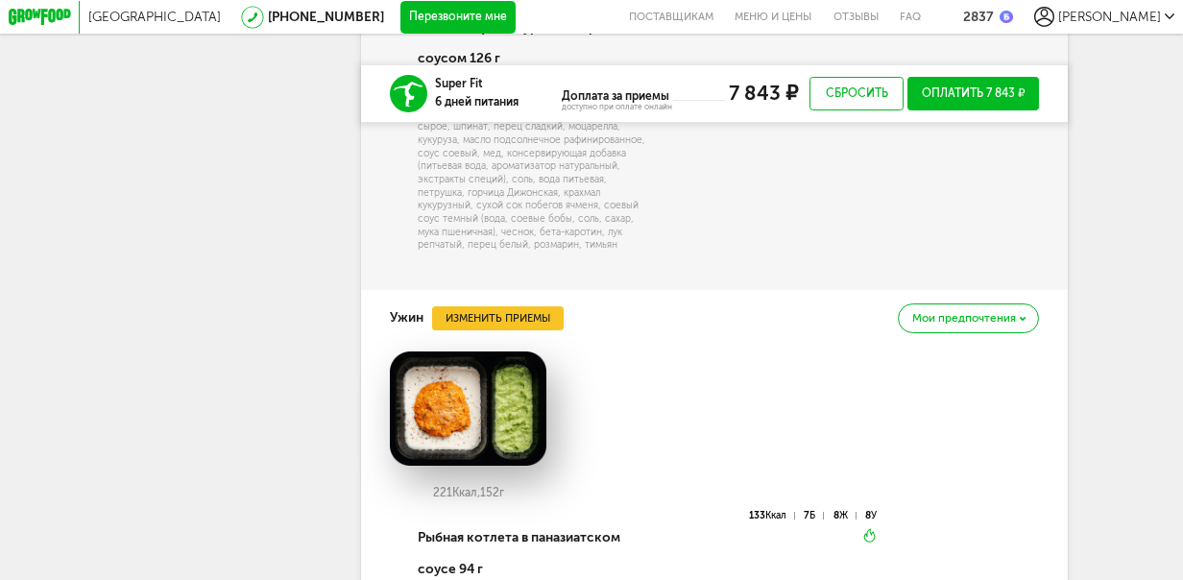
scroll to position [4933, 0]
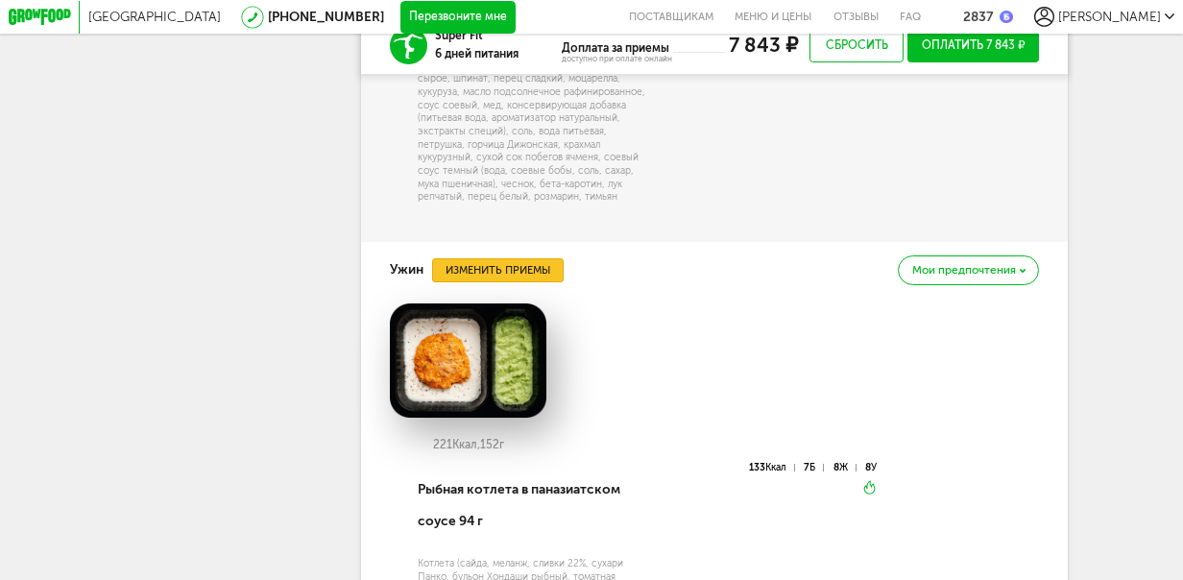
click at [497, 283] on button "Изменить приемы" at bounding box center [498, 270] width 132 height 25
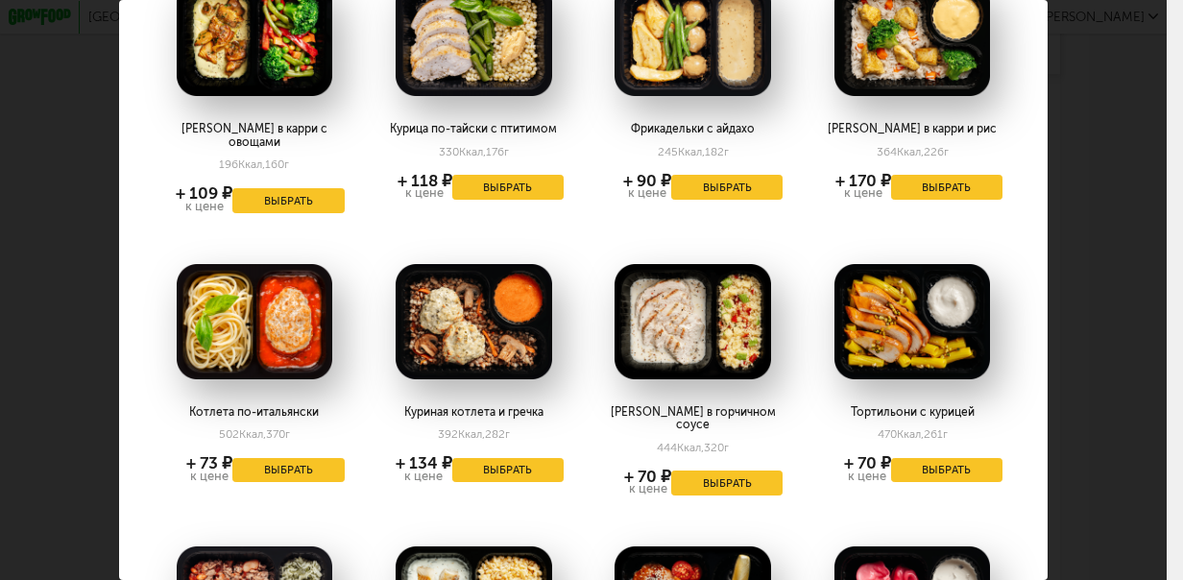
scroll to position [96, 0]
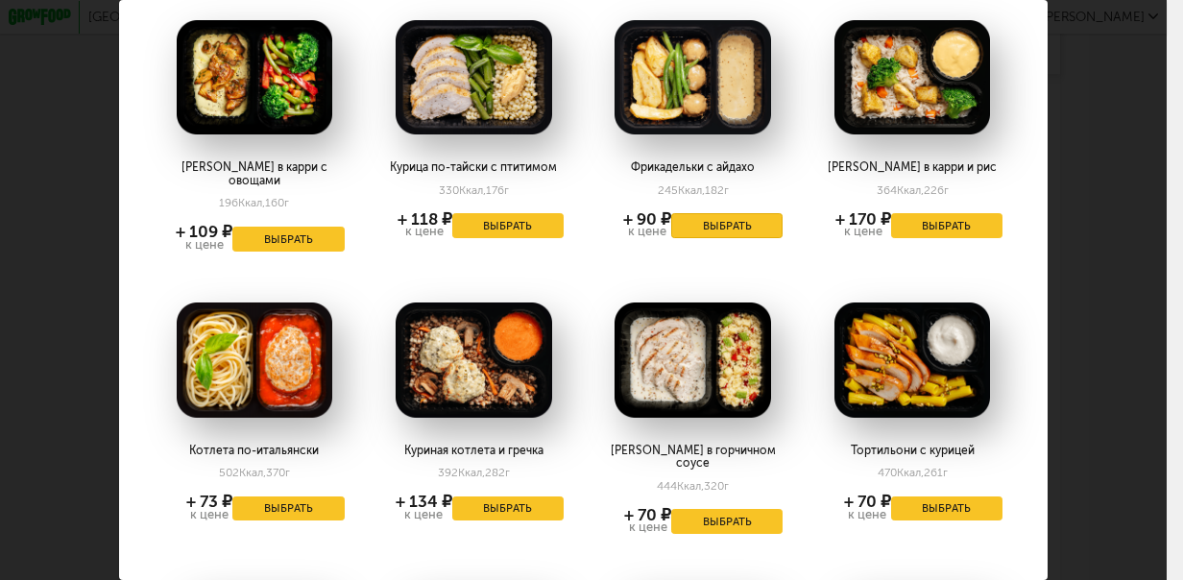
click at [723, 221] on button "Выбрать" at bounding box center [726, 225] width 111 height 25
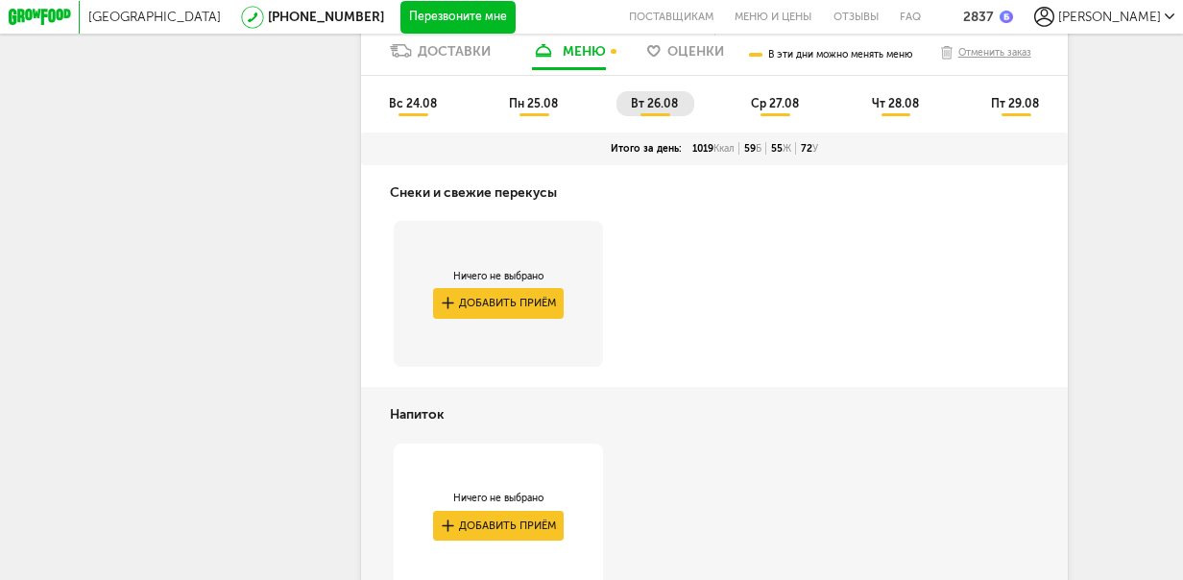
scroll to position [2856, 0]
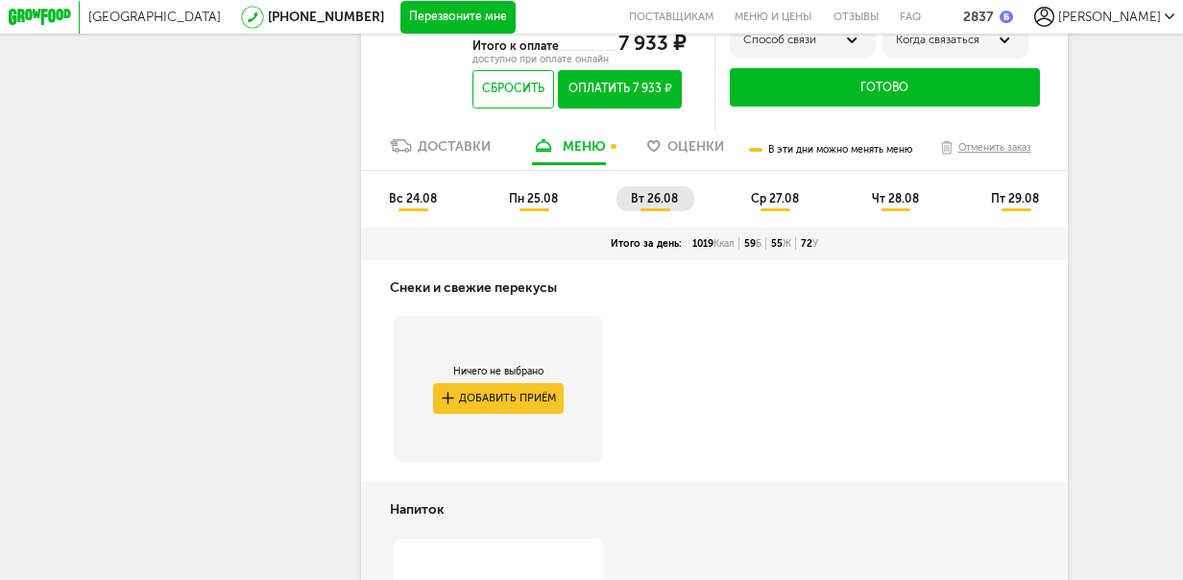
click at [781, 211] on li "ср 27.08" at bounding box center [776, 198] width 80 height 25
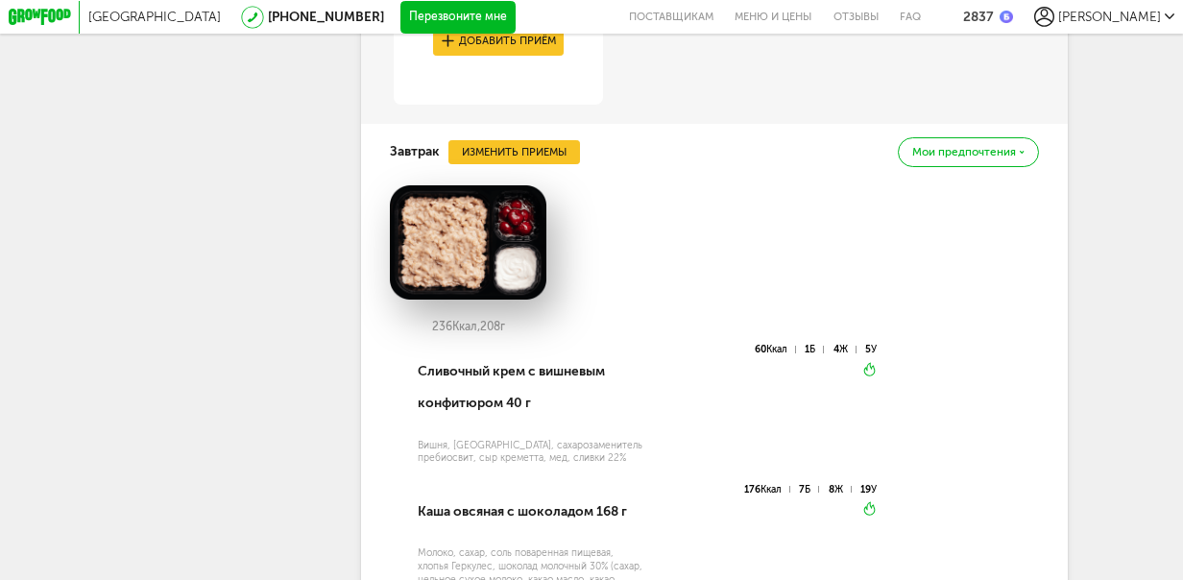
scroll to position [3240, 0]
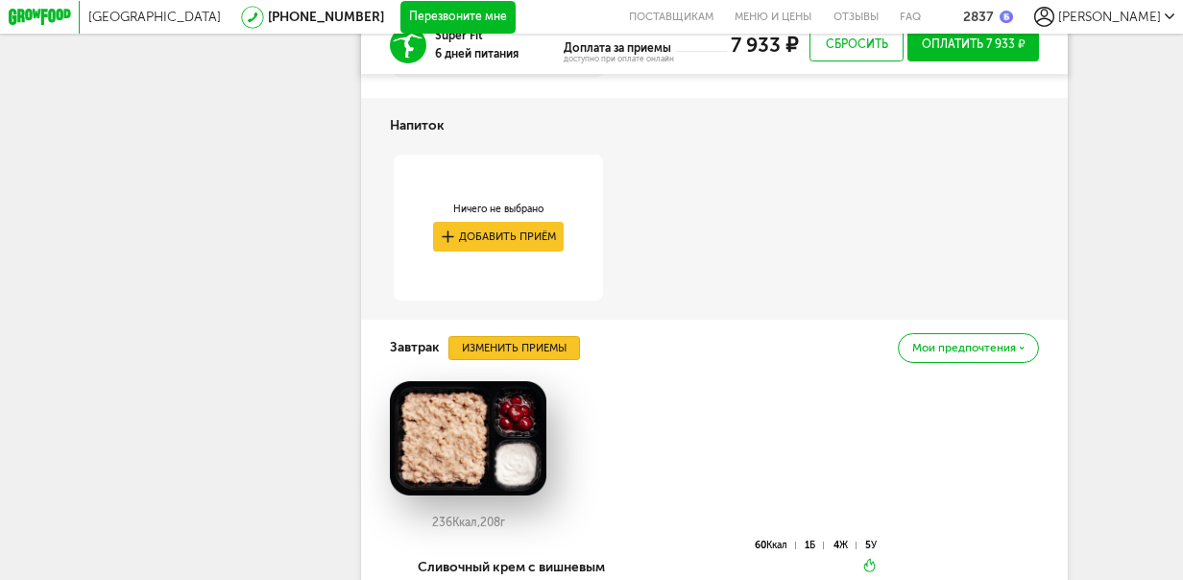
click at [532, 361] on button "Изменить приемы" at bounding box center [514, 348] width 132 height 25
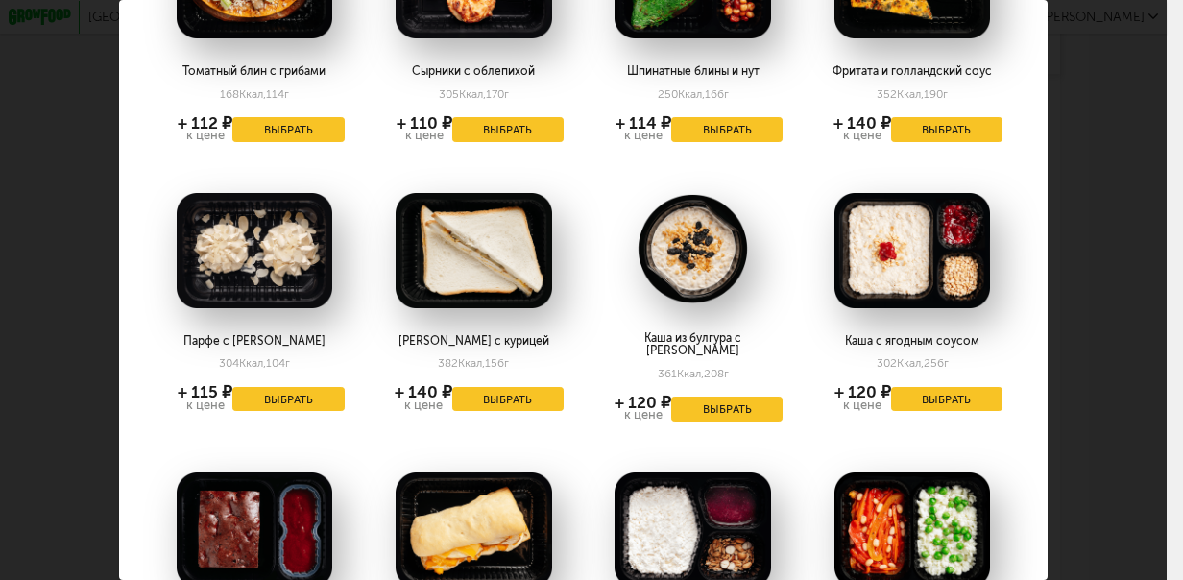
scroll to position [96, 0]
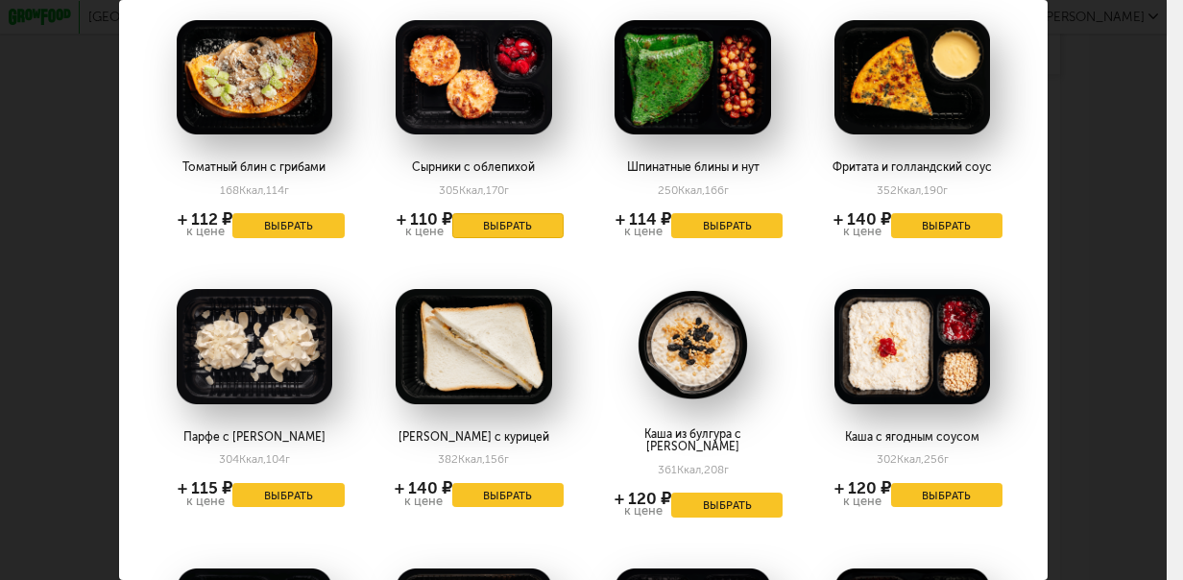
click at [516, 224] on button "Выбрать" at bounding box center [507, 225] width 111 height 25
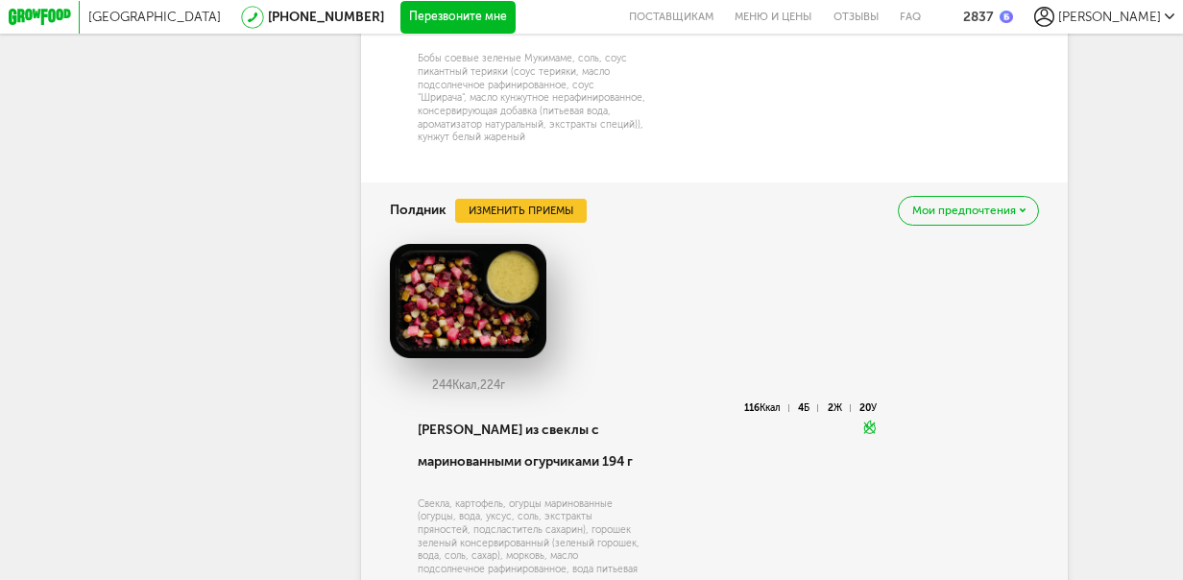
scroll to position [4681, 0]
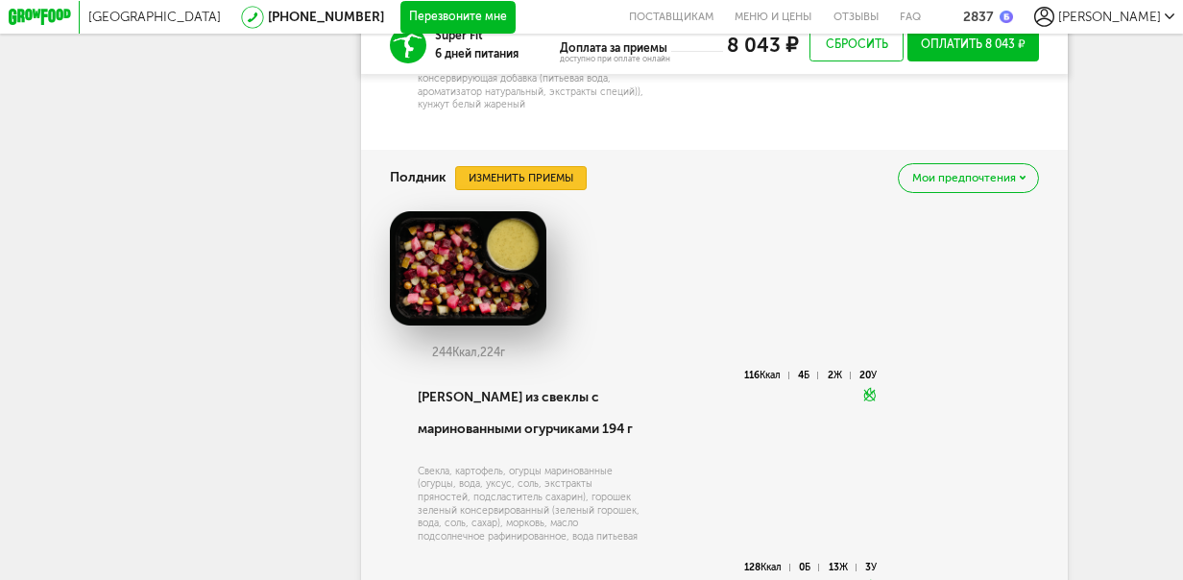
click at [541, 191] on button "Изменить приемы" at bounding box center [521, 178] width 132 height 25
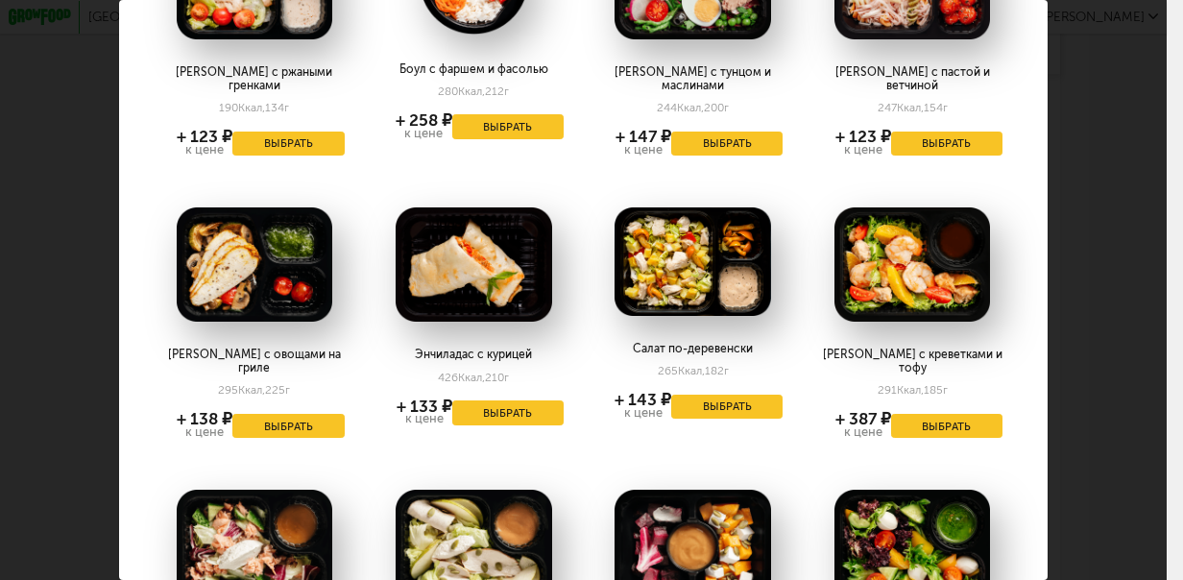
scroll to position [365, 0]
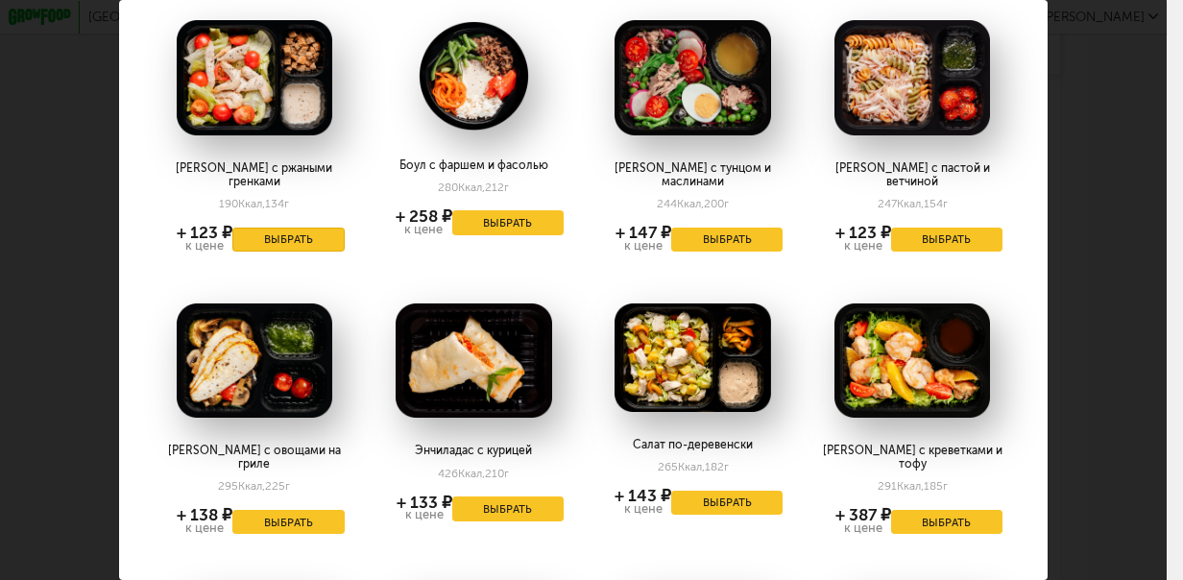
click at [307, 228] on button "Выбрать" at bounding box center [287, 240] width 111 height 25
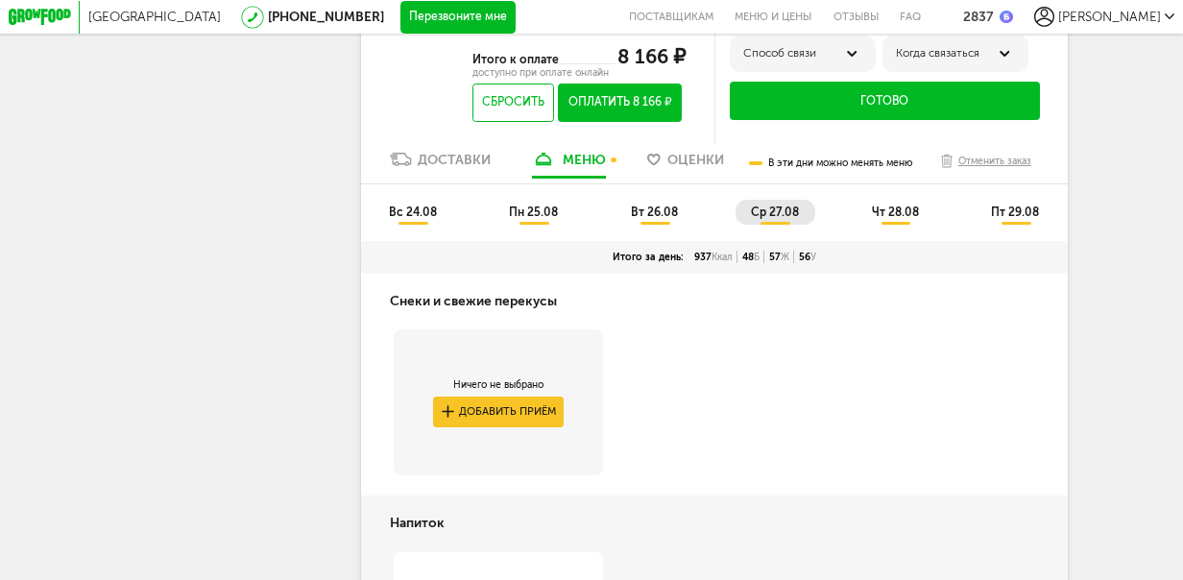
scroll to position [2797, 0]
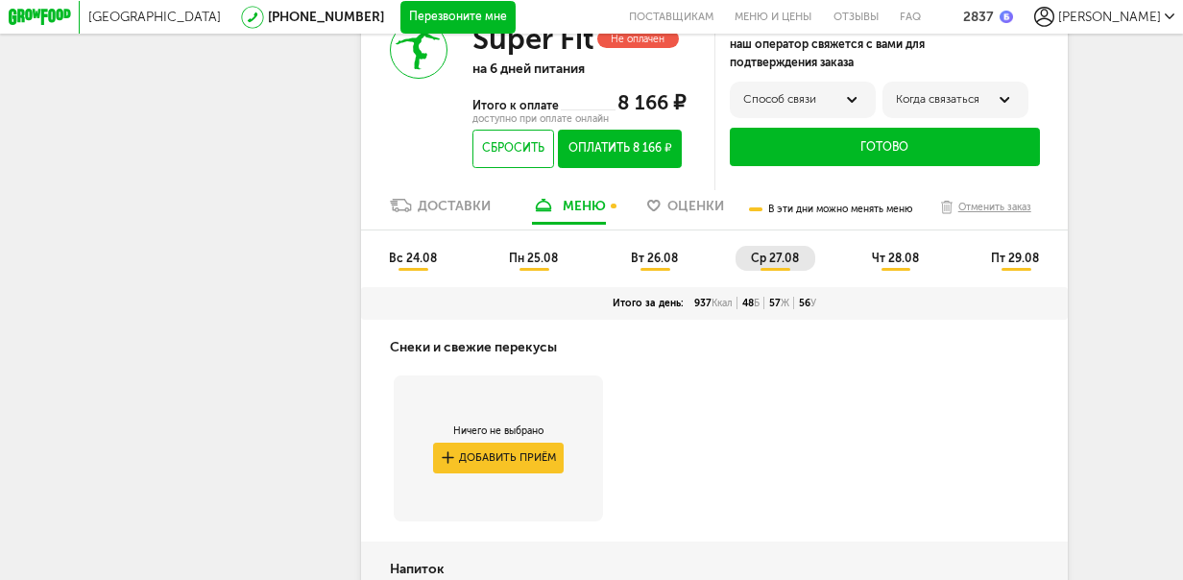
click at [901, 265] on span "чт 28.08" at bounding box center [895, 258] width 47 height 13
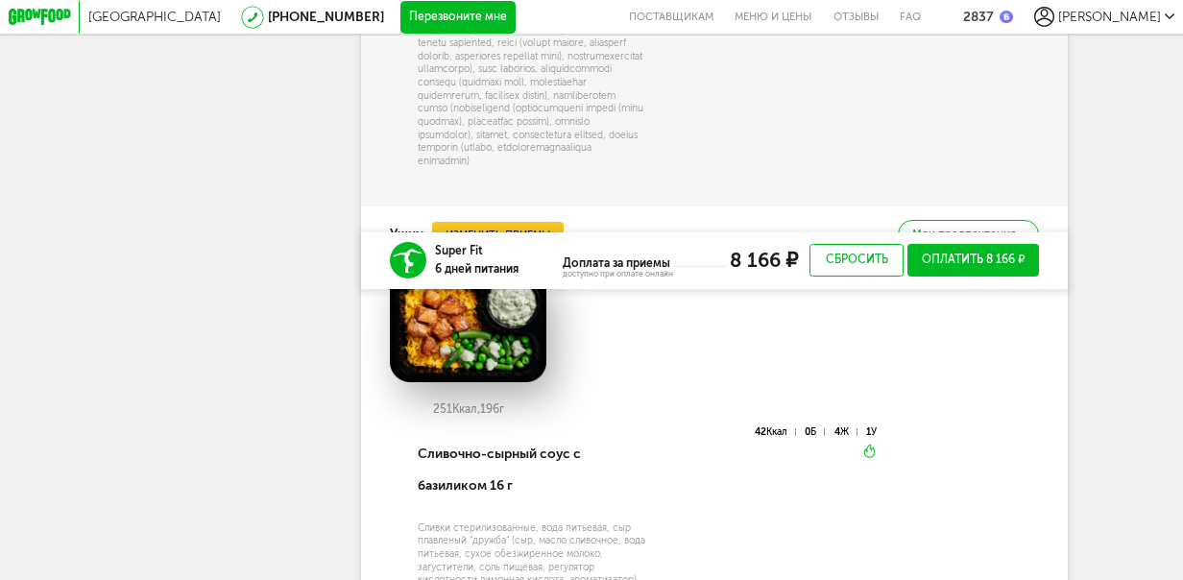
scroll to position [5198, 0]
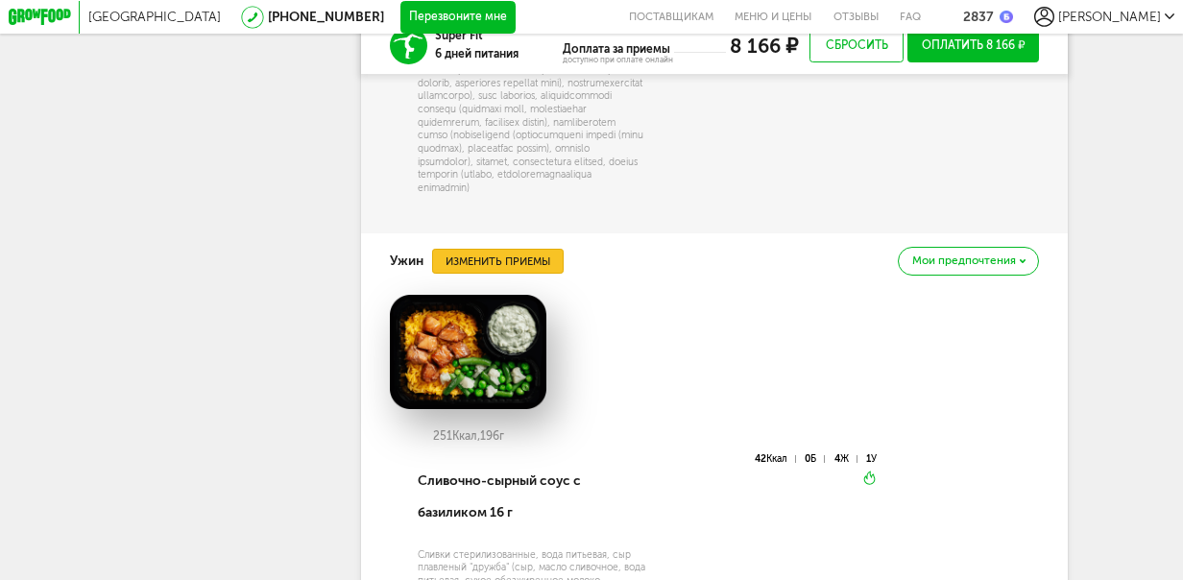
click at [513, 274] on button "Изменить приемы" at bounding box center [498, 261] width 132 height 25
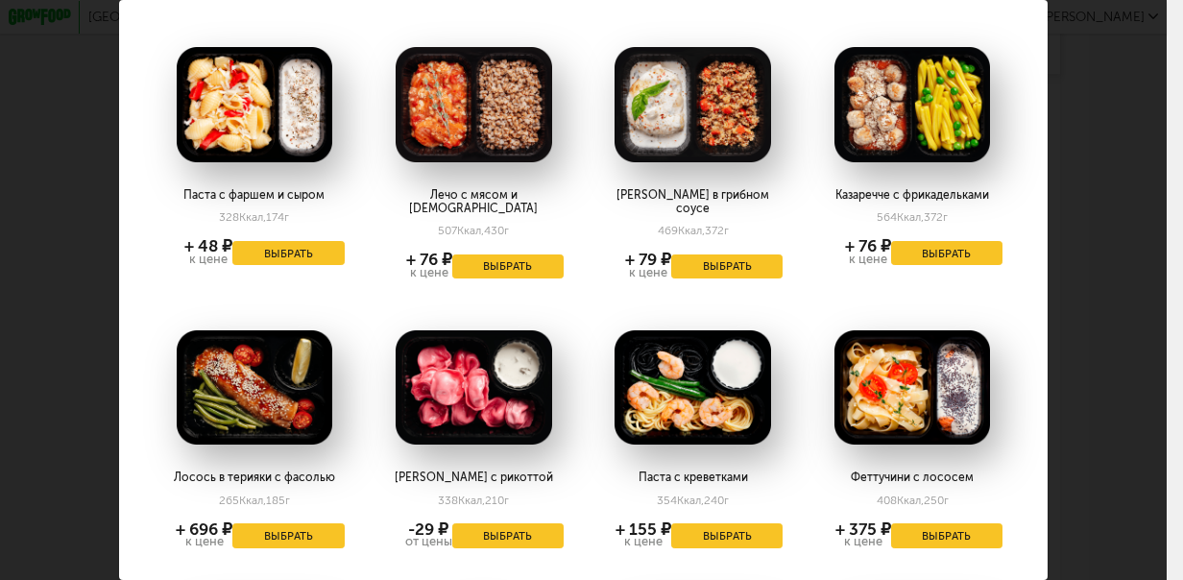
scroll to position [618, 0]
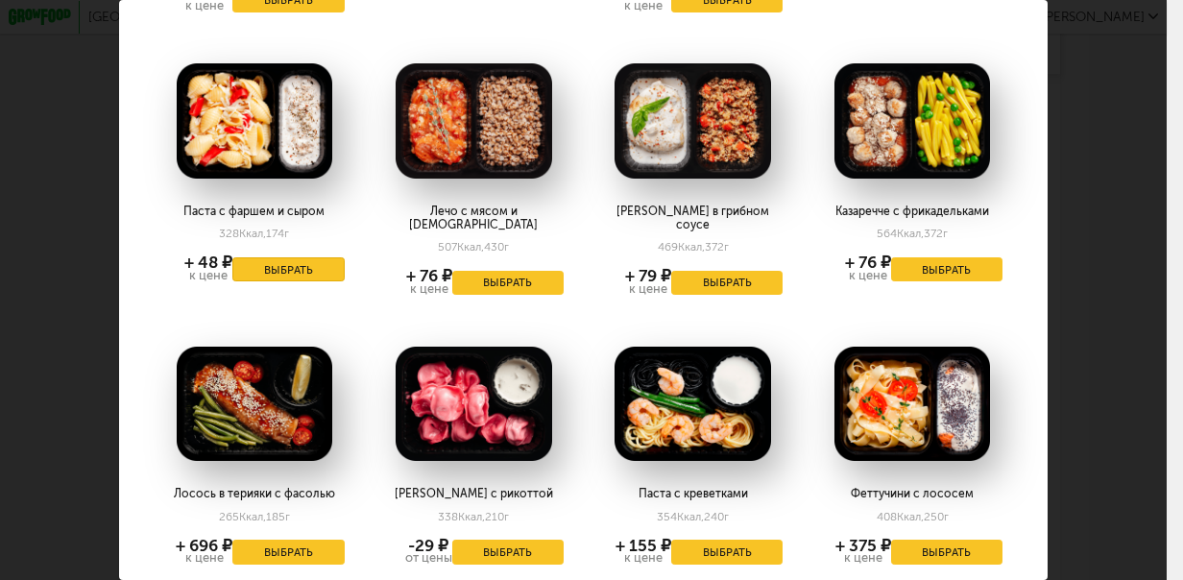
click at [300, 257] on button "Выбрать" at bounding box center [287, 269] width 111 height 25
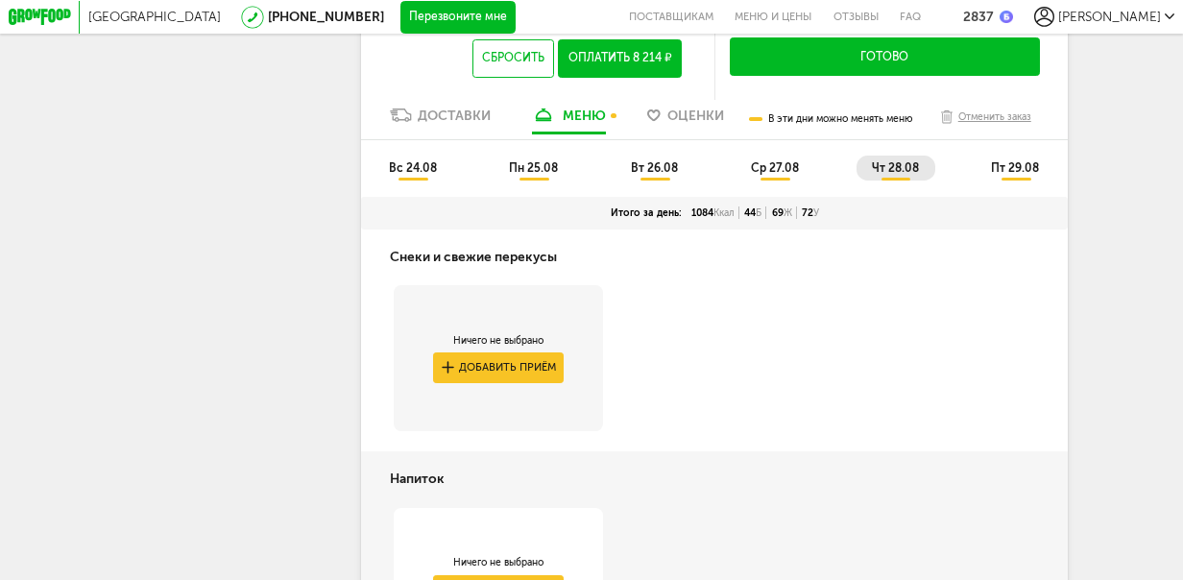
scroll to position [2766, 0]
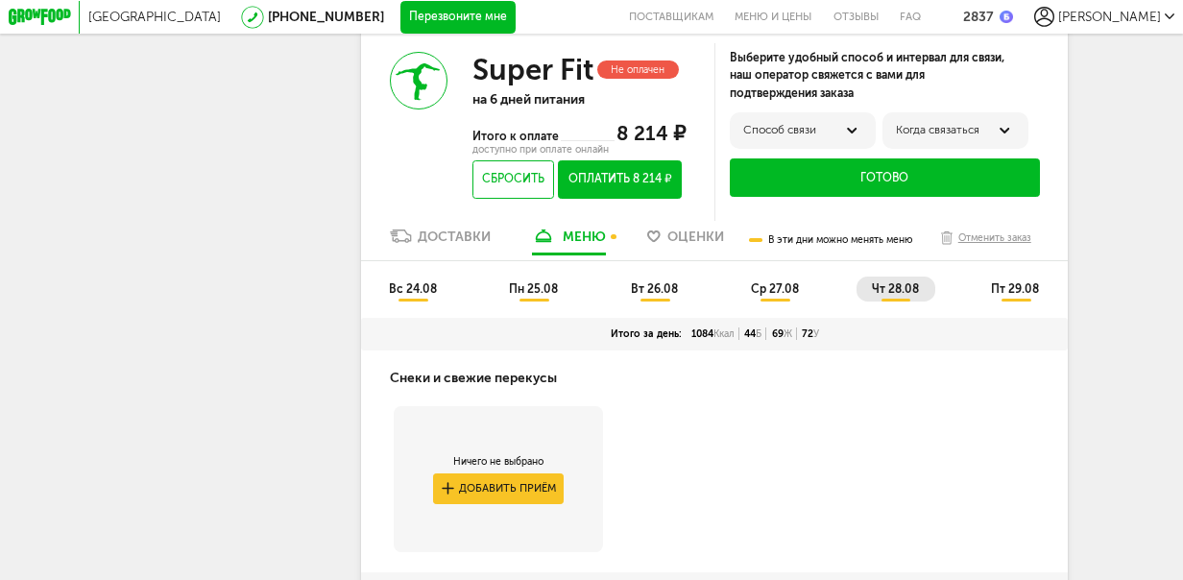
click at [1018, 296] on span "пт 29.08" at bounding box center [1015, 288] width 48 height 13
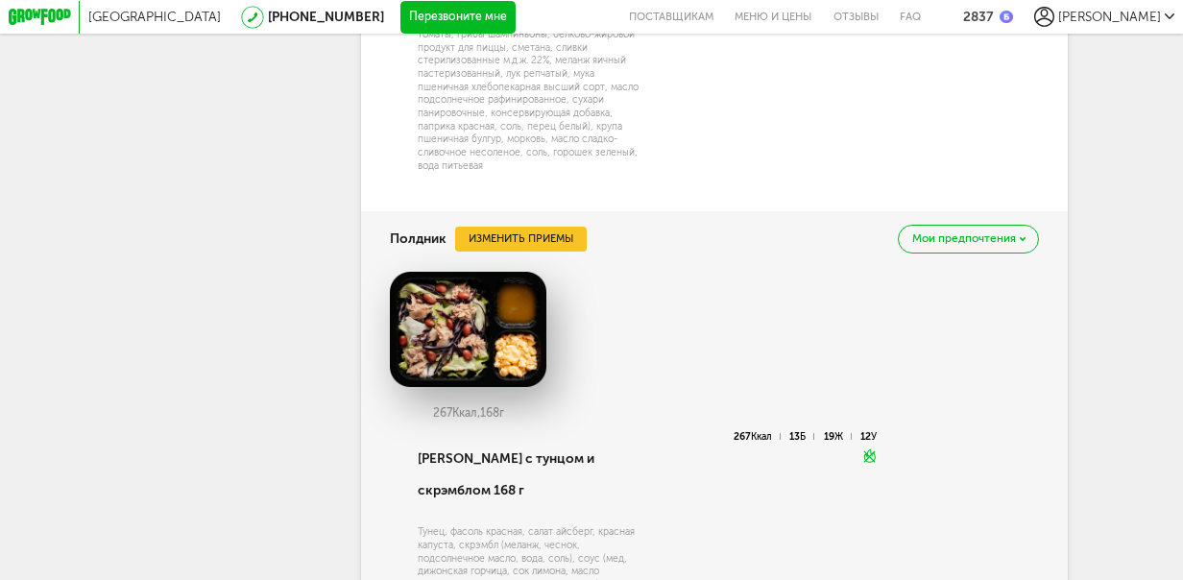
scroll to position [4591, 0]
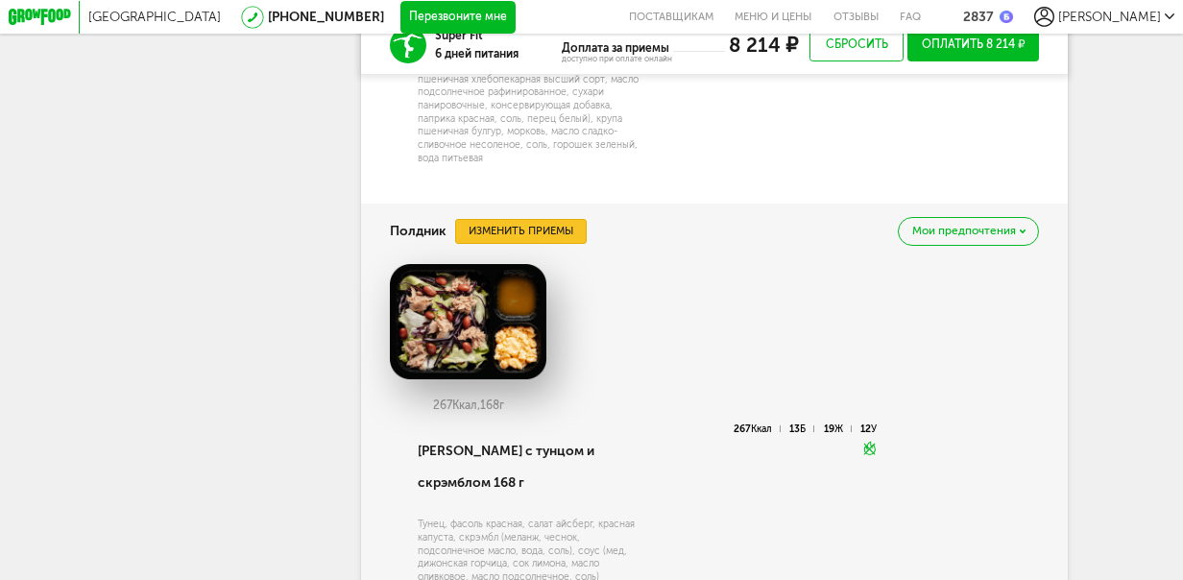
click at [555, 244] on button "Изменить приемы" at bounding box center [521, 231] width 132 height 25
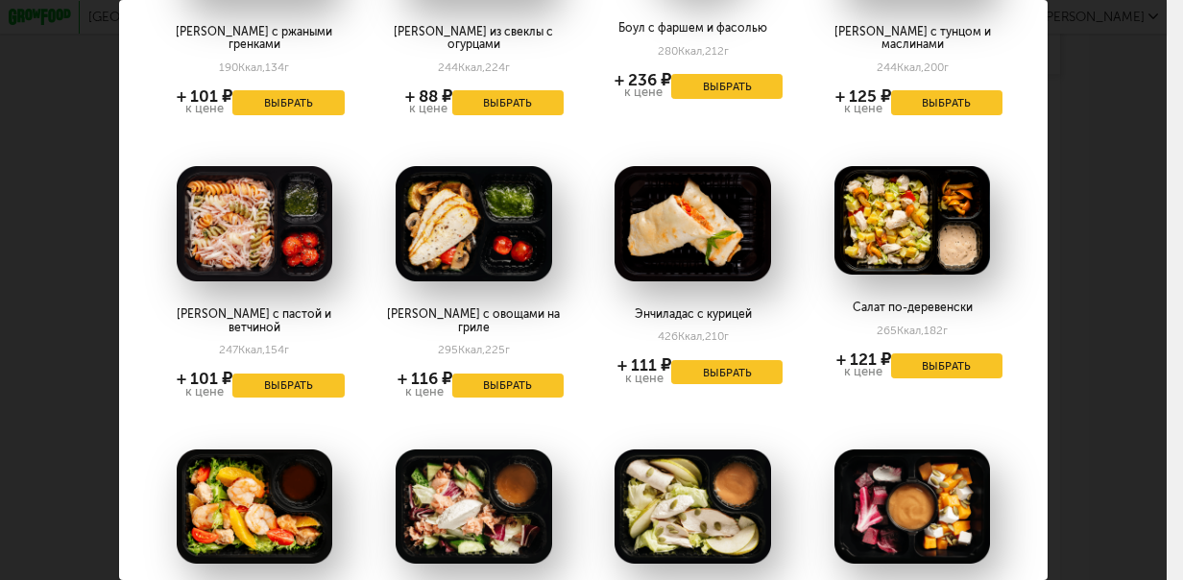
scroll to position [557, 0]
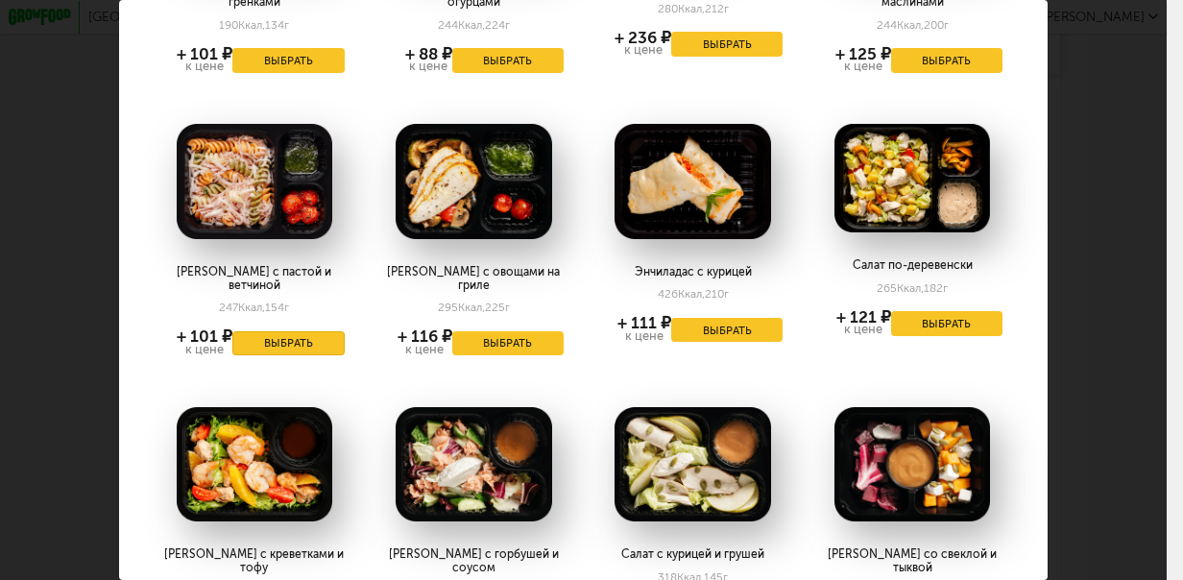
click at [306, 331] on button "Выбрать" at bounding box center [287, 343] width 111 height 25
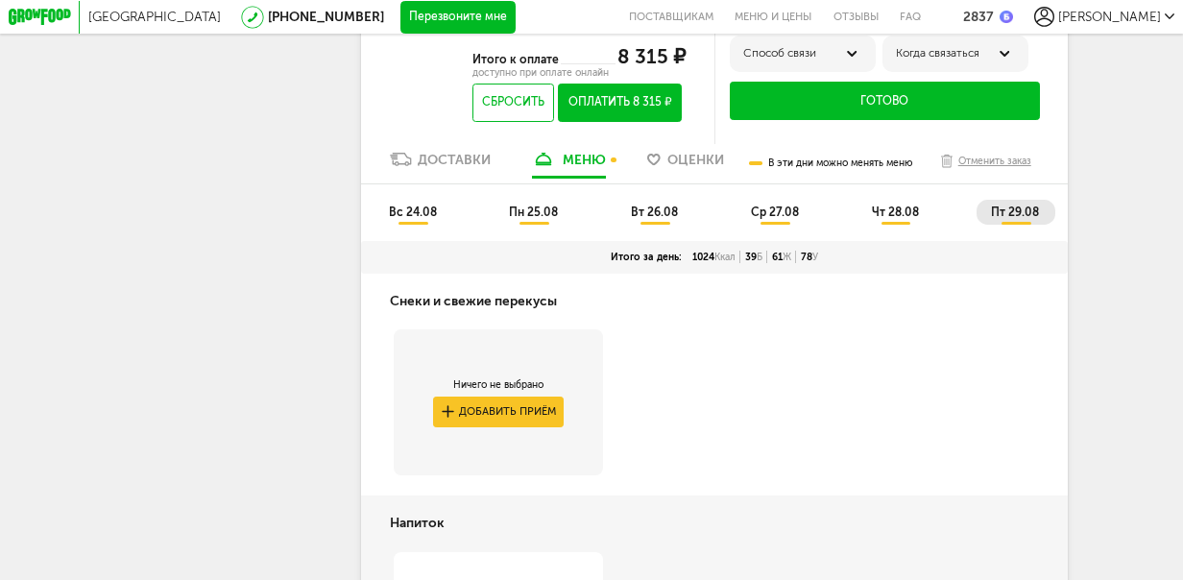
scroll to position [2654, 0]
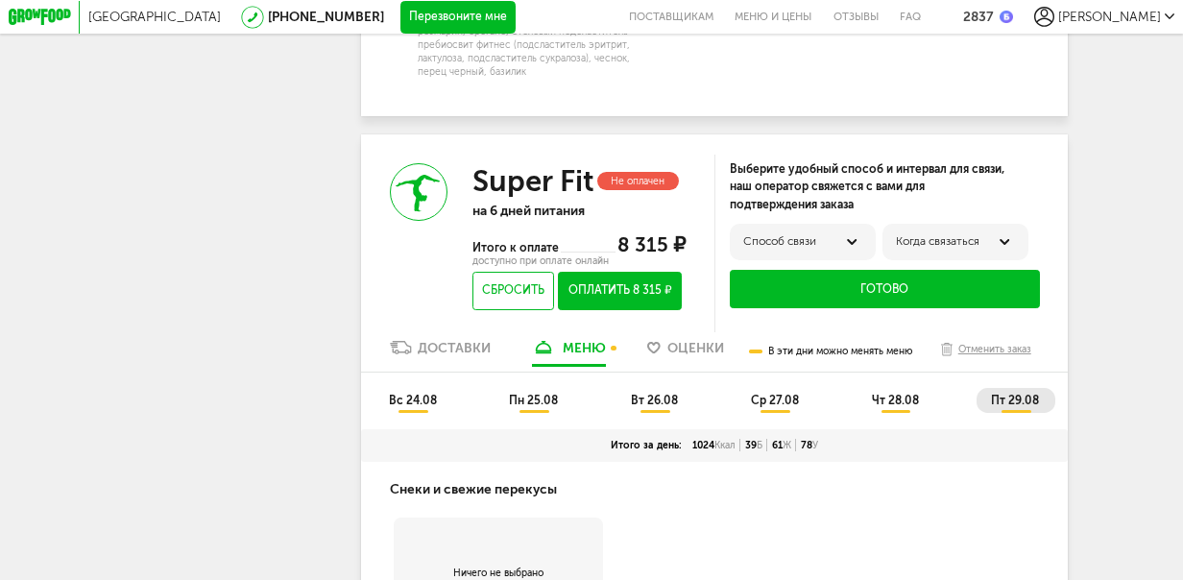
click at [861, 307] on button "Готово" at bounding box center [885, 289] width 310 height 38
click at [993, 15] on div "2837" at bounding box center [978, 17] width 30 height 16
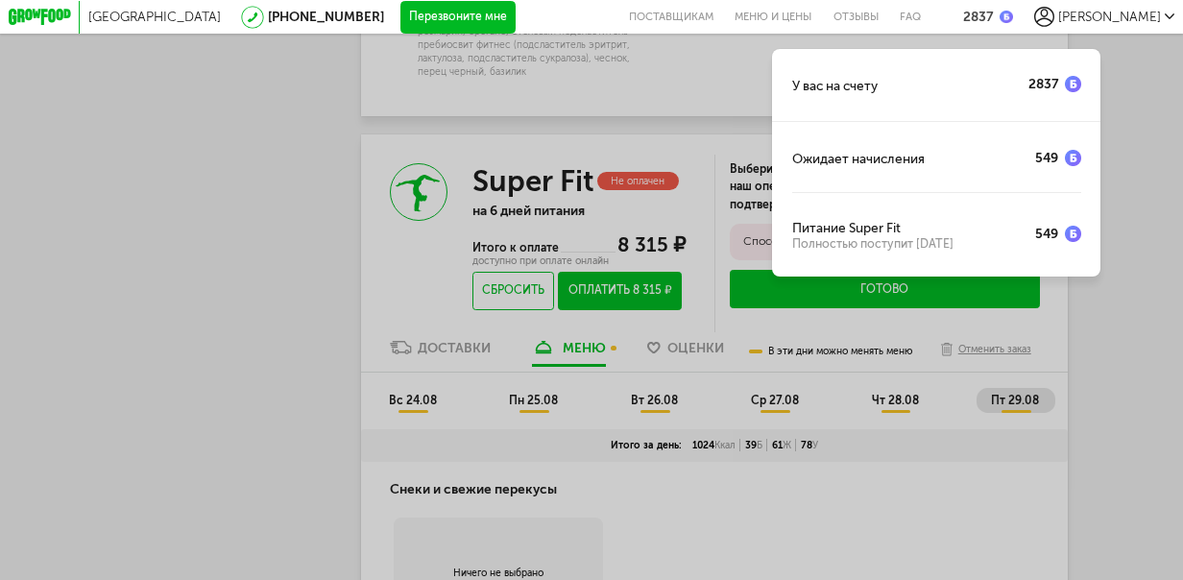
click at [995, 84] on div "У вас на счету 2837" at bounding box center [936, 84] width 328 height 71
click at [1117, 322] on div "У вас на счету 2837 Ожидает начисления 549 Питание Super Fit Полностью поступит…" at bounding box center [591, 290] width 1183 height 580
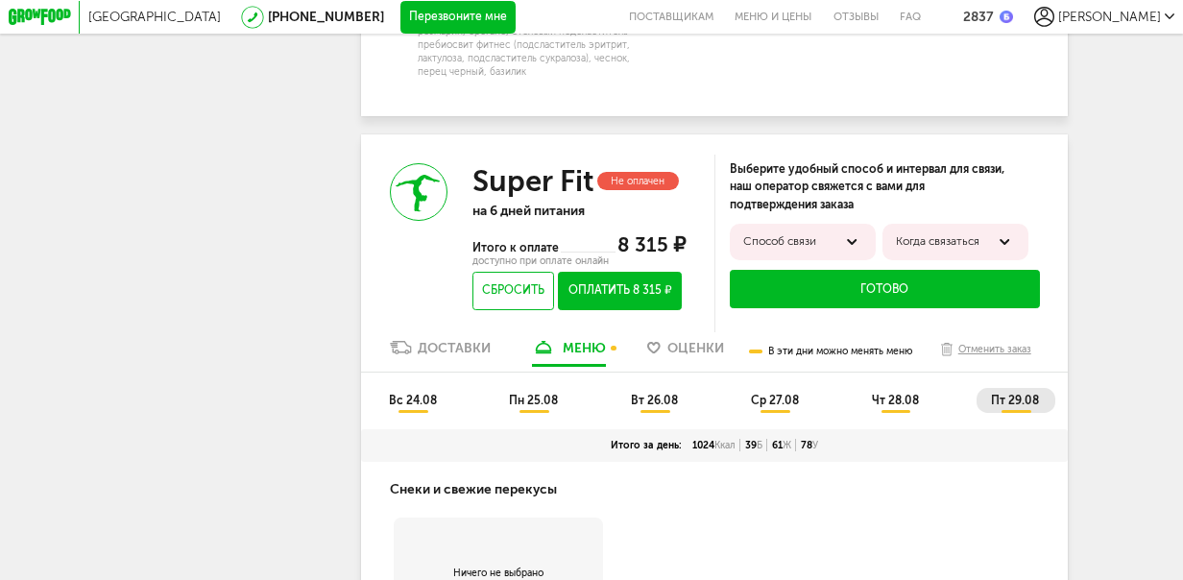
click at [851, 246] on icon at bounding box center [853, 242] width 12 height 7
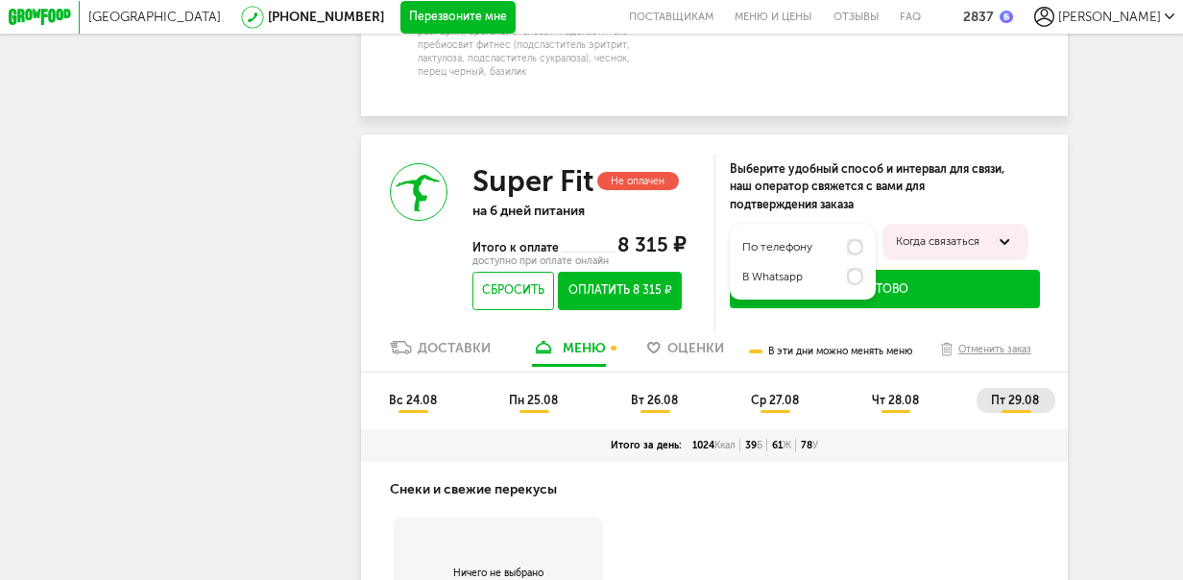
click at [863, 260] on div "по телефону в Whatsapp" at bounding box center [803, 262] width 146 height 76
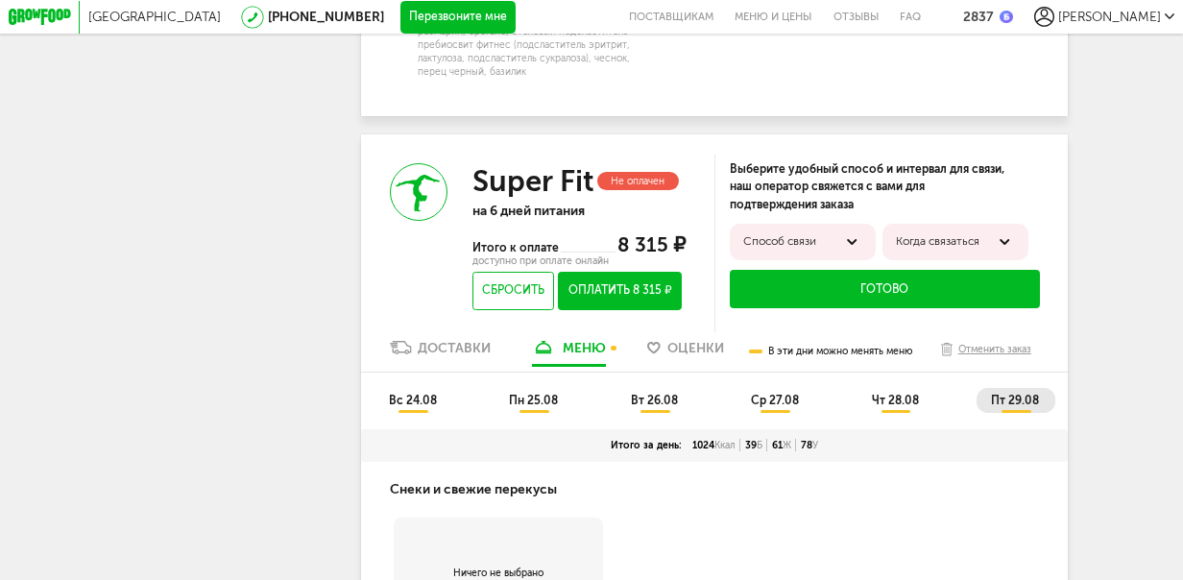
click at [1012, 253] on div at bounding box center [1006, 242] width 20 height 20
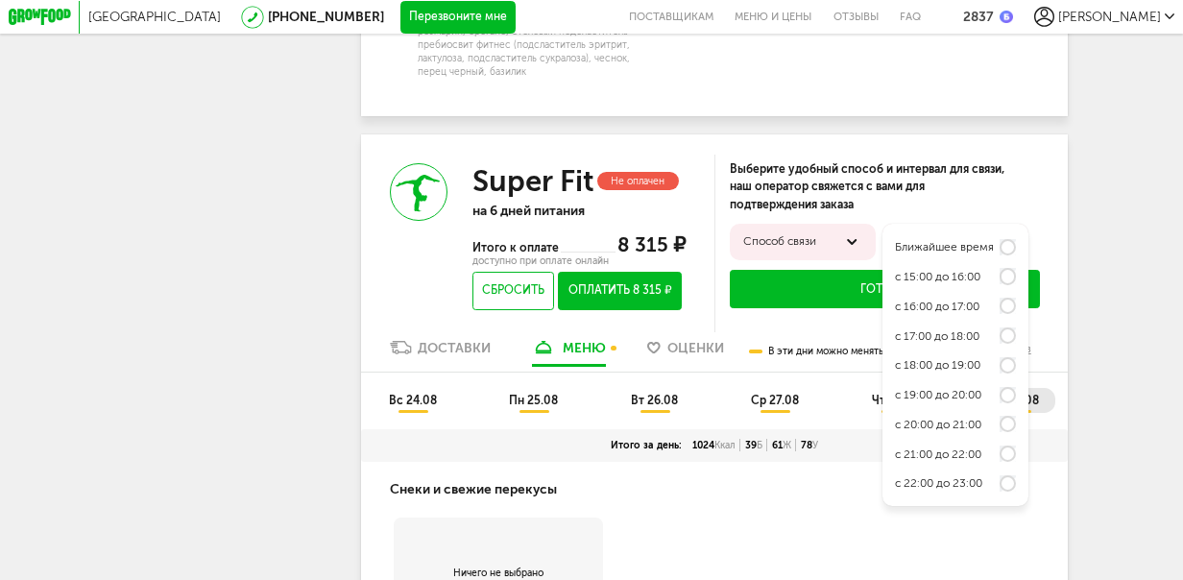
click at [997, 262] on div "Ближайшее время" at bounding box center [956, 247] width 122 height 30
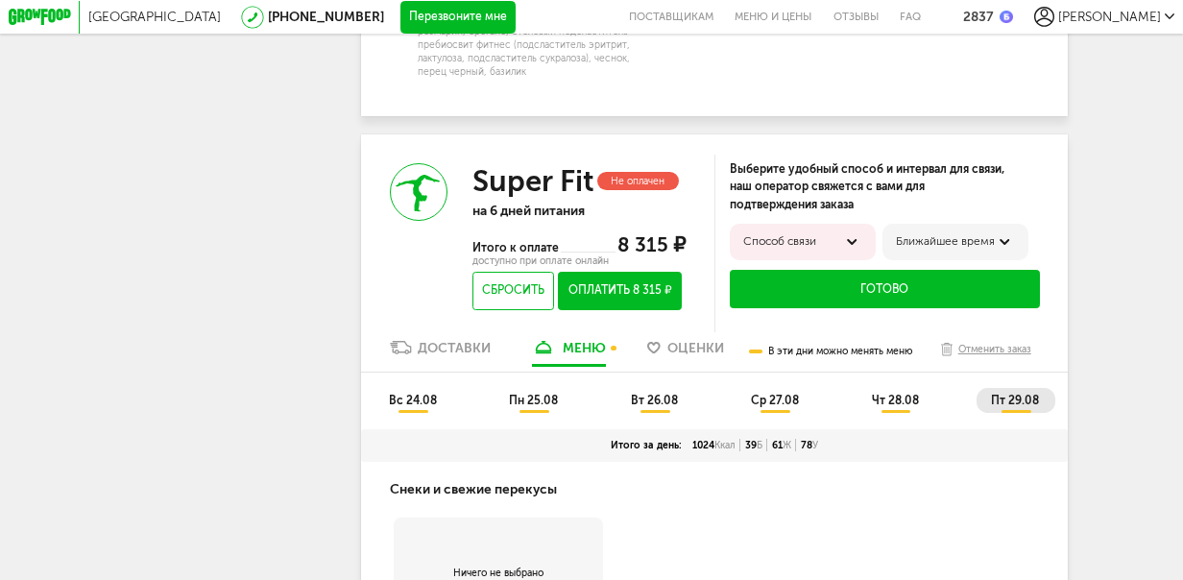
click at [901, 298] on button "Готово" at bounding box center [885, 289] width 310 height 38
click at [878, 303] on button "Готово" at bounding box center [885, 289] width 310 height 38
click at [428, 14] on button "Перезвоните мне" at bounding box center [457, 17] width 115 height 33
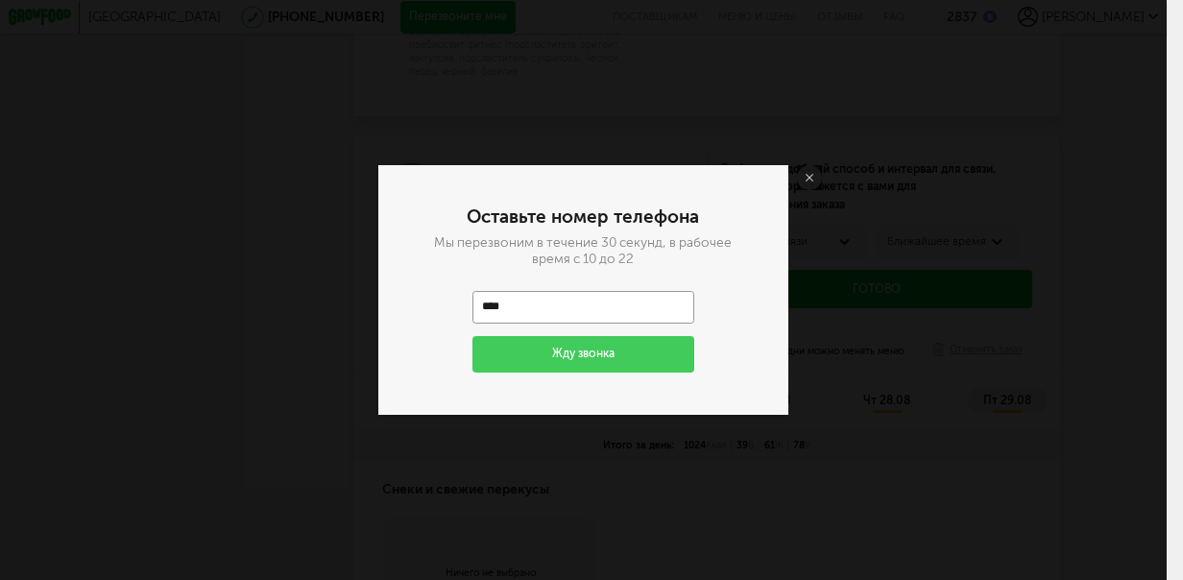
type input "**********"
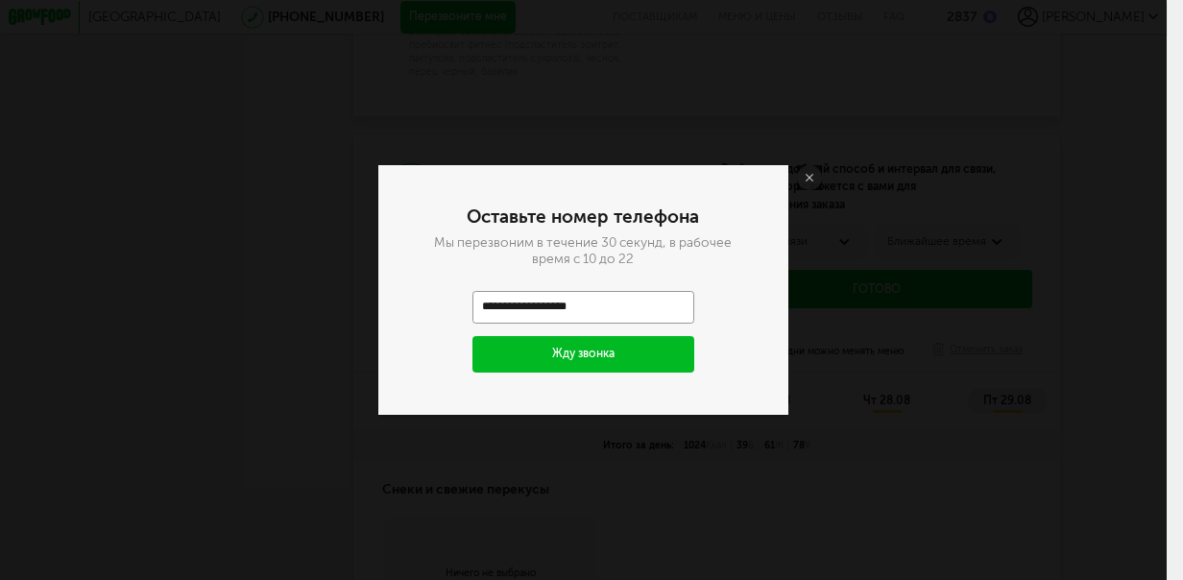
click at [591, 353] on button "Жду звонка" at bounding box center [584, 354] width 222 height 36
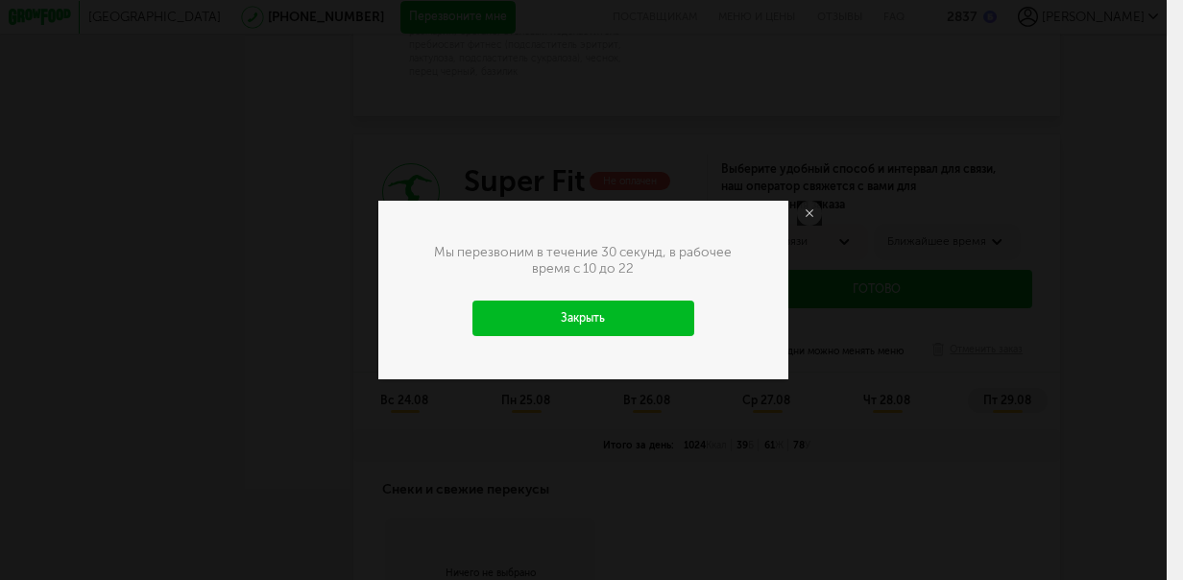
click at [567, 317] on link "Закрыть" at bounding box center [584, 319] width 222 height 36
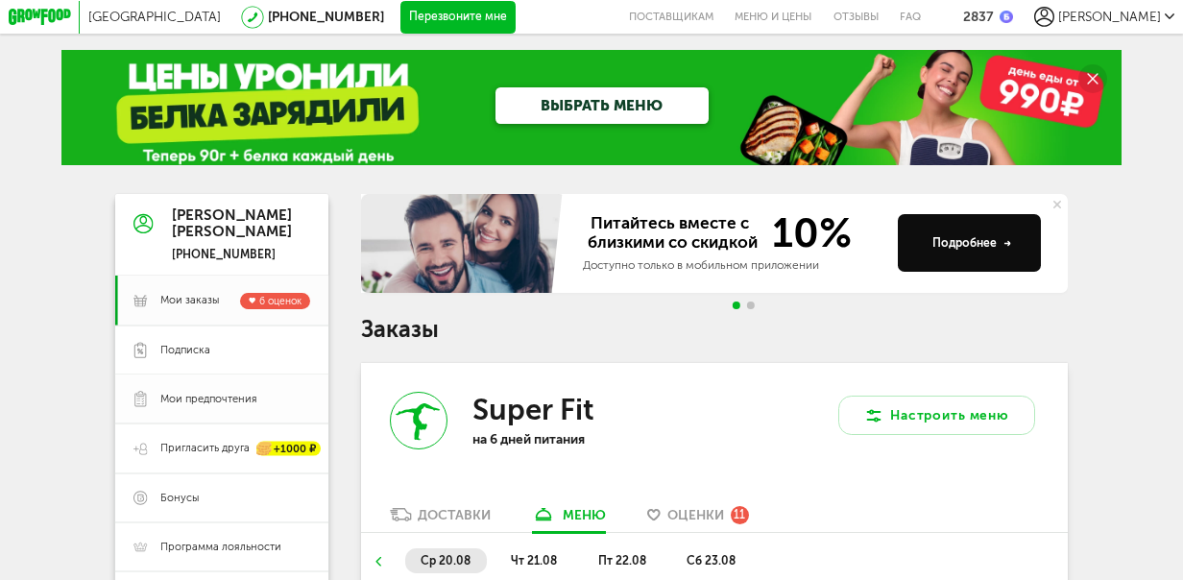
click at [225, 397] on span "Мои предпочтения" at bounding box center [208, 399] width 97 height 14
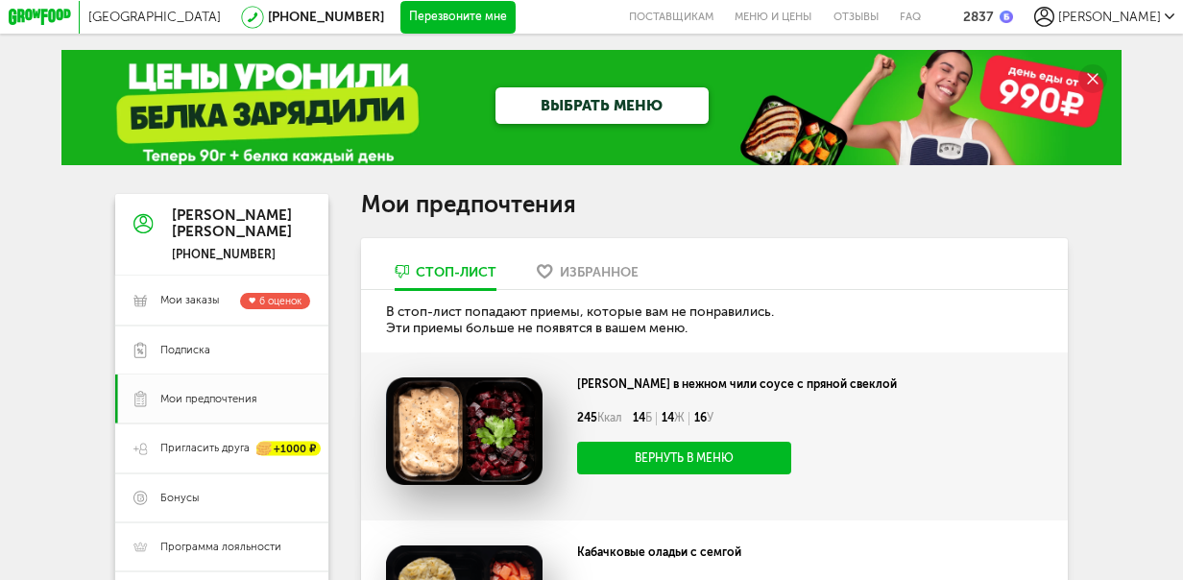
click at [1118, 13] on span "[PERSON_NAME]" at bounding box center [1109, 17] width 103 height 16
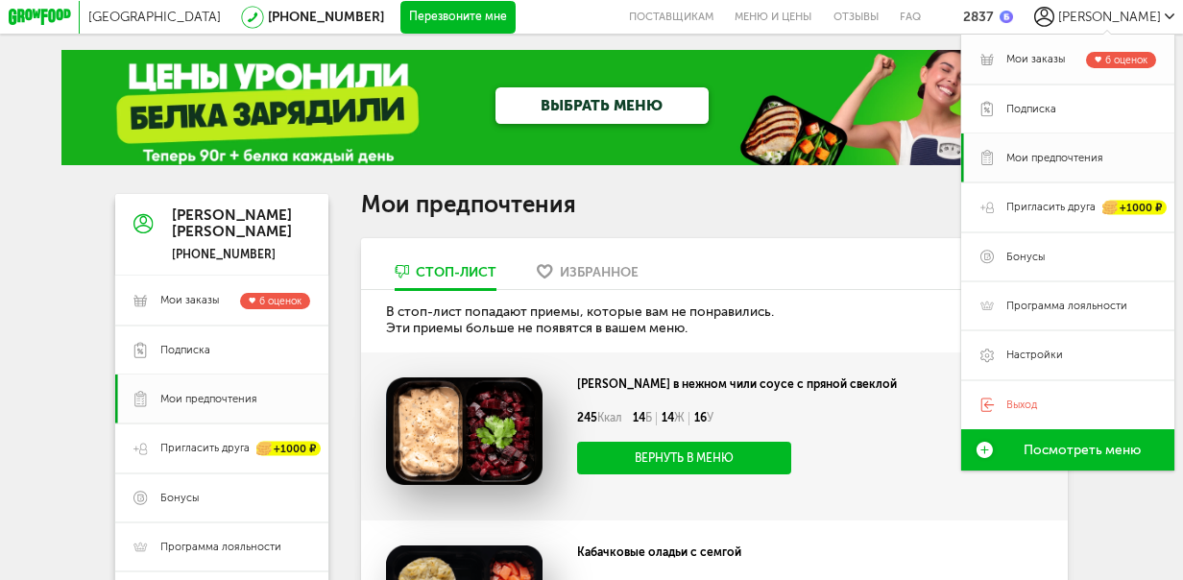
click at [1092, 49] on link "Мои заказы 6 оценок" at bounding box center [1067, 59] width 213 height 49
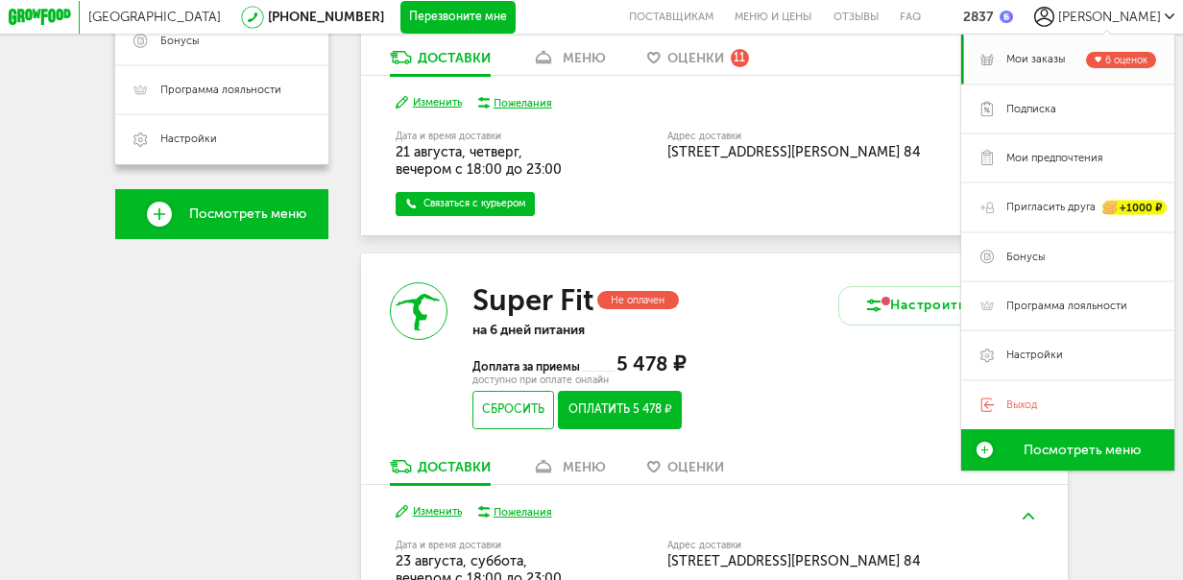
scroll to position [480, 0]
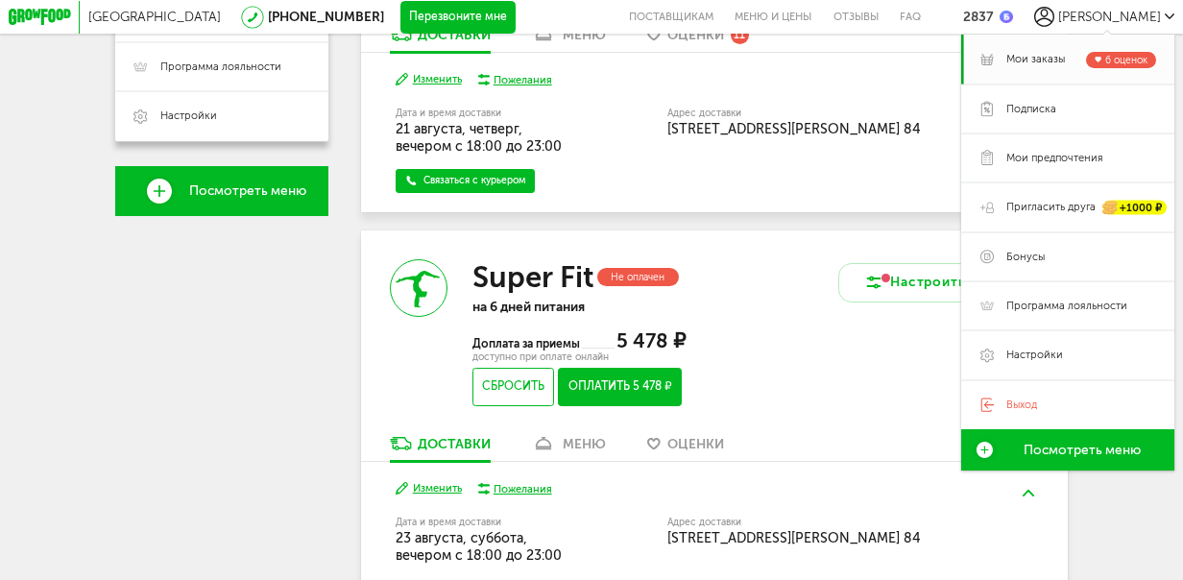
click at [616, 384] on button "Оплатить 5 478 ₽" at bounding box center [620, 387] width 124 height 38
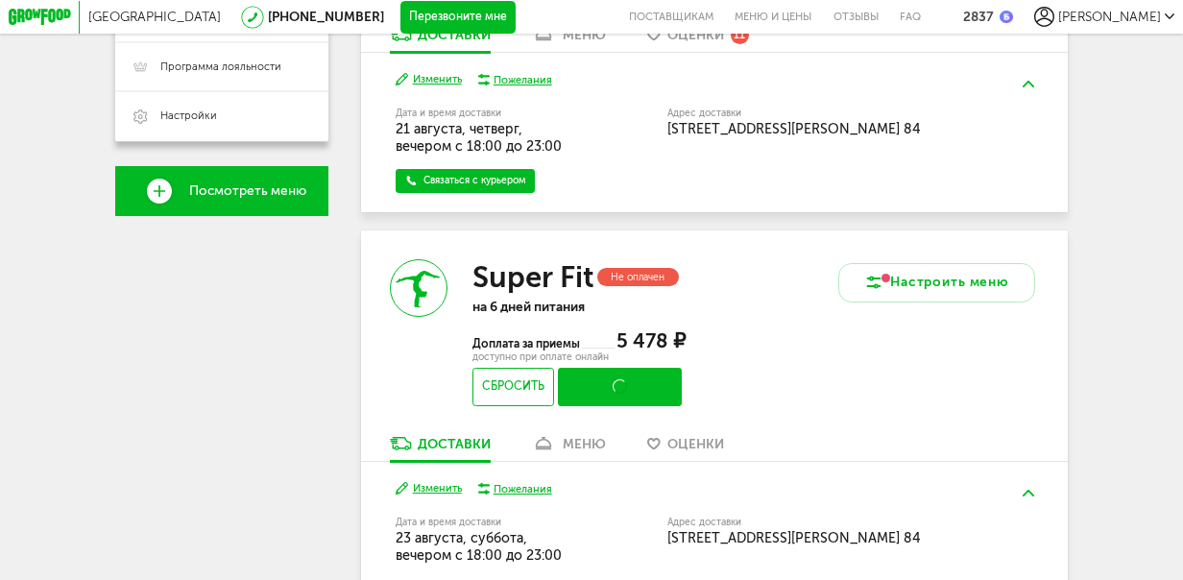
scroll to position [424, 0]
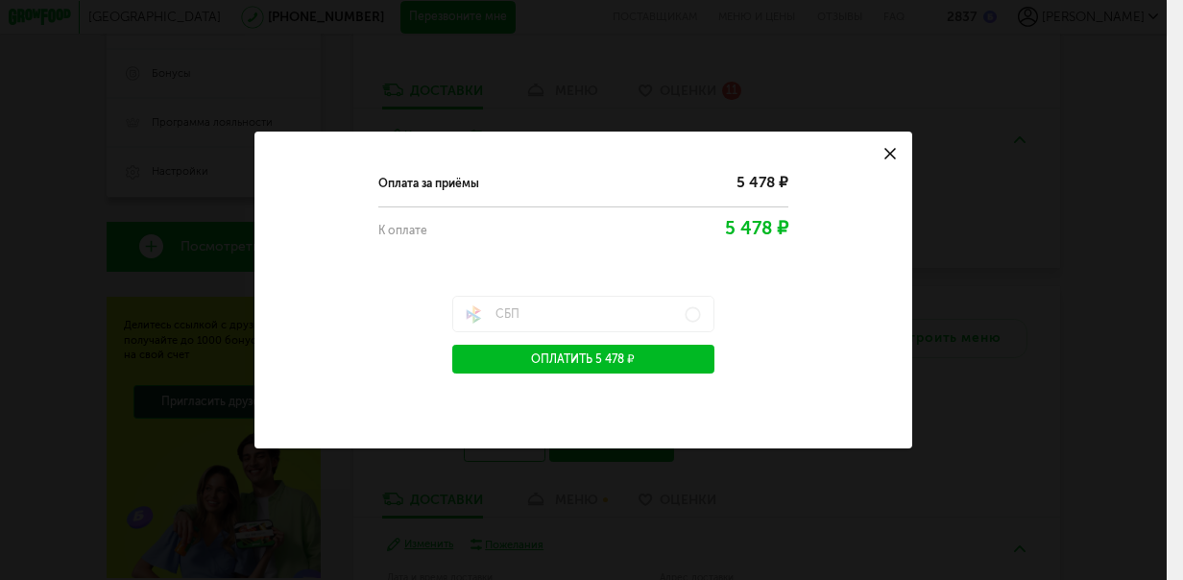
click at [601, 354] on button "Оплатить 5 478 ₽" at bounding box center [583, 359] width 263 height 29
